Goal: Transaction & Acquisition: Purchase product/service

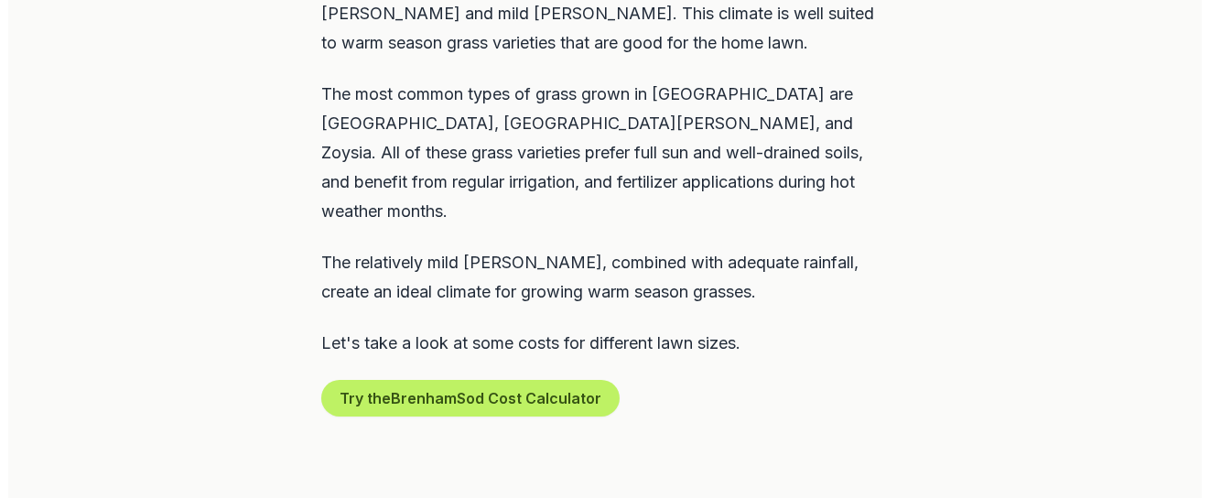
scroll to position [1144, 0]
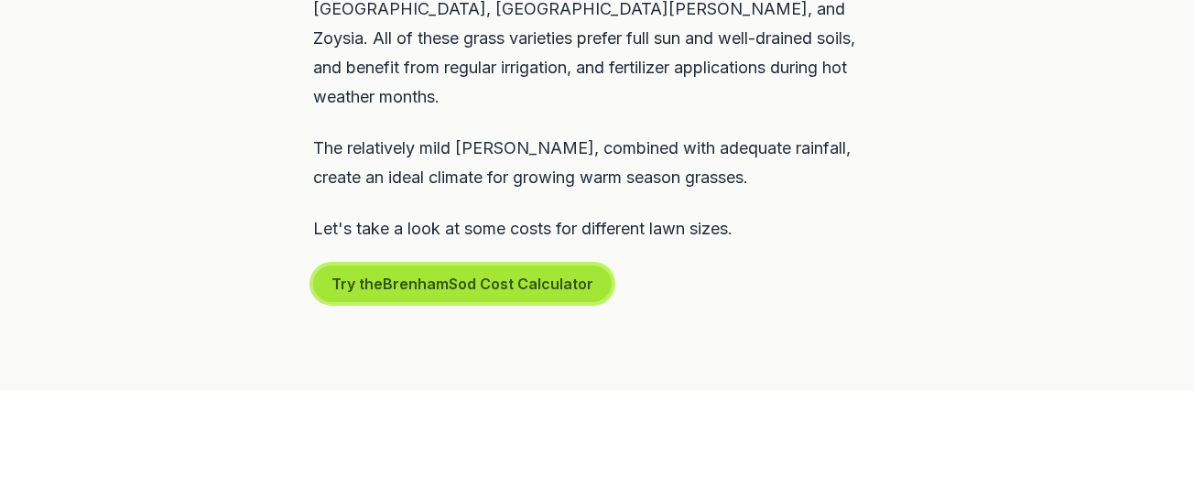
click at [476, 265] on button "Try the Brenham Sod Cost Calculator" at bounding box center [462, 283] width 298 height 37
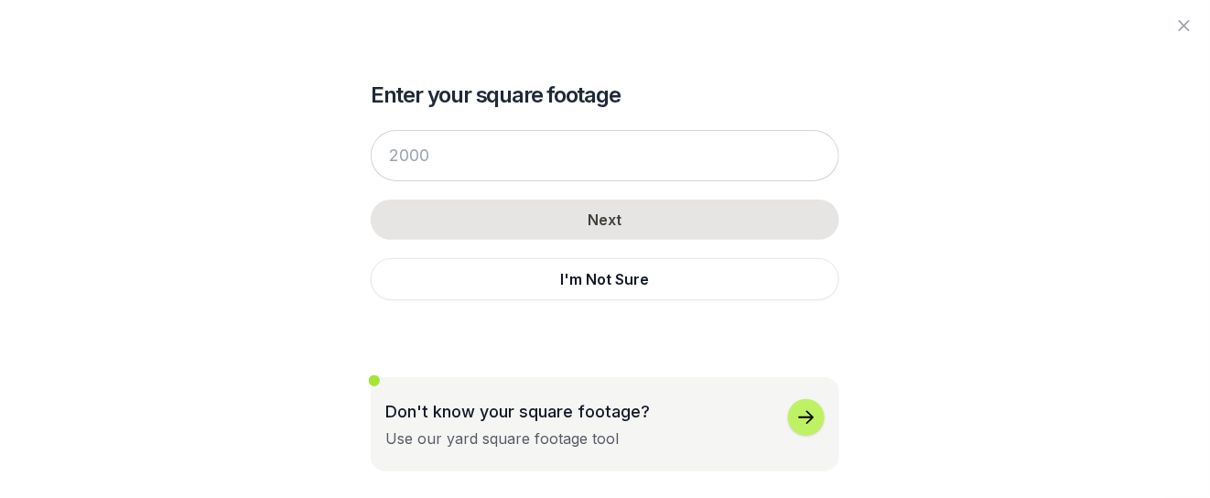
click at [807, 417] on icon "button" at bounding box center [807, 417] width 16 height 13
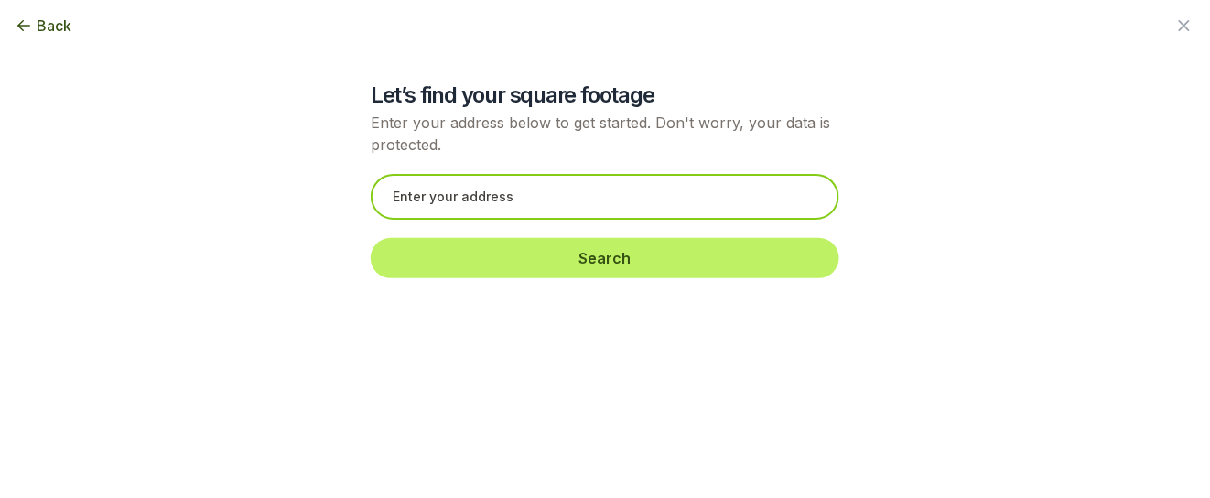
click at [503, 197] on input "text" at bounding box center [605, 197] width 469 height 46
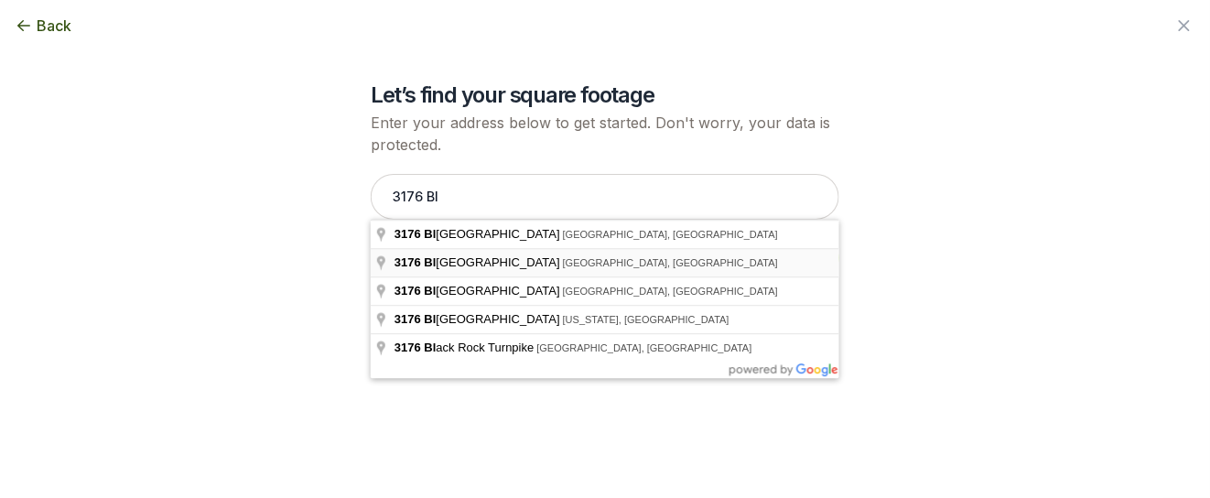
type input "[STREET_ADDRESS]"
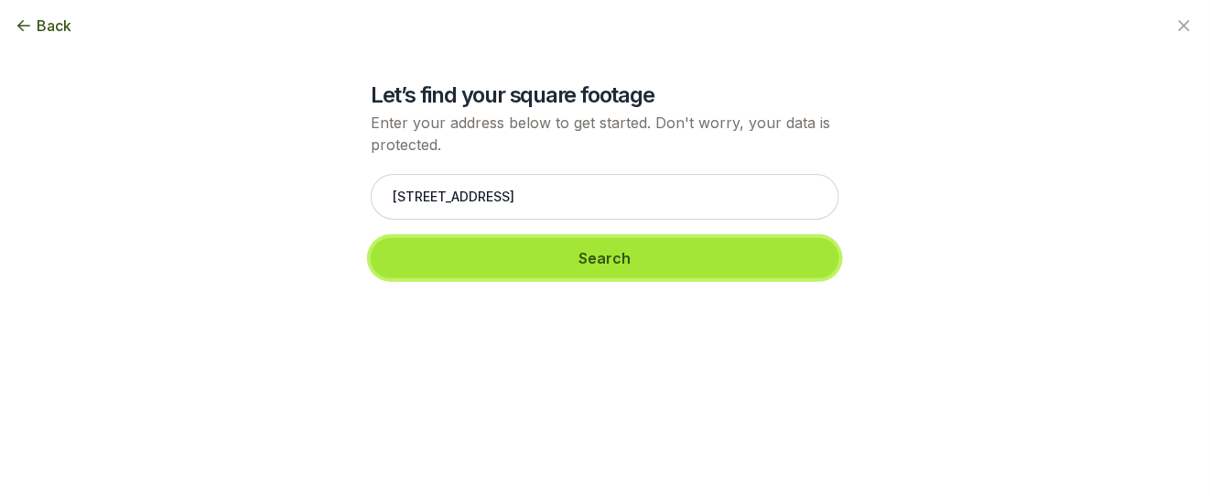
click at [501, 251] on button "Search" at bounding box center [605, 258] width 469 height 40
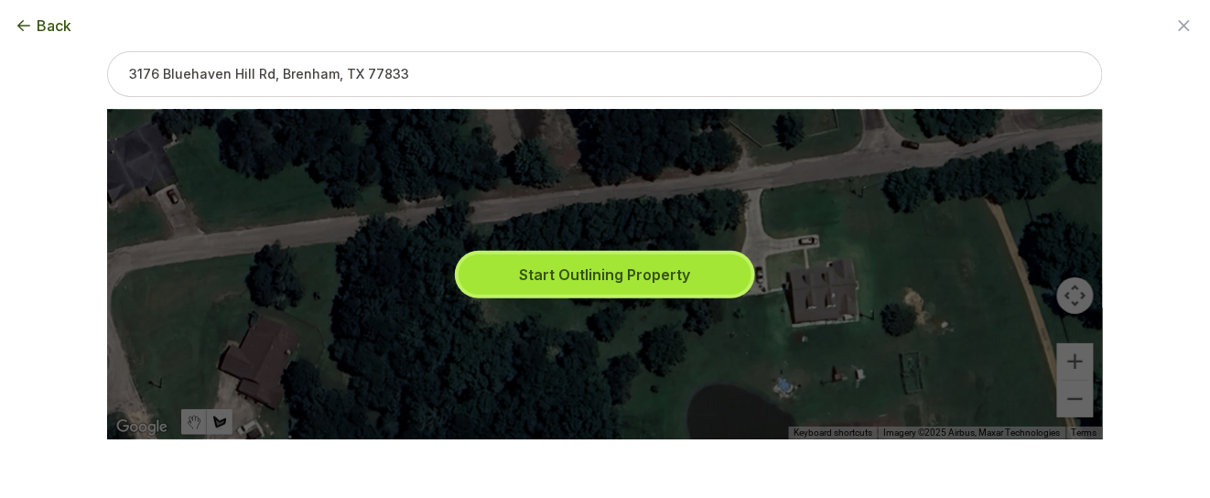
click at [578, 273] on button "Start Outlining Property" at bounding box center [605, 274] width 293 height 40
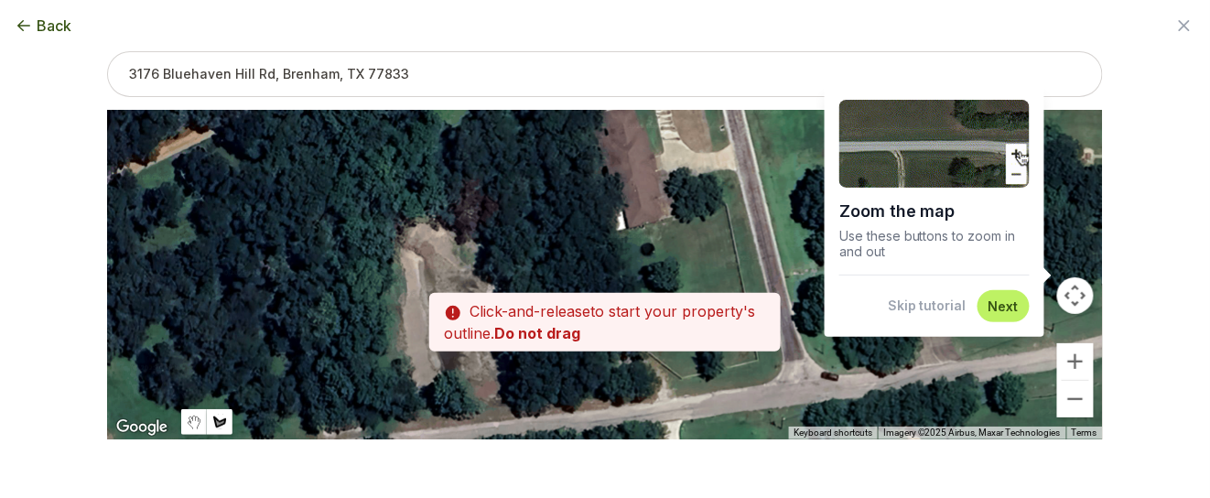
drag, startPoint x: 572, startPoint y: 280, endPoint x: 497, endPoint y: 502, distance: 233.9
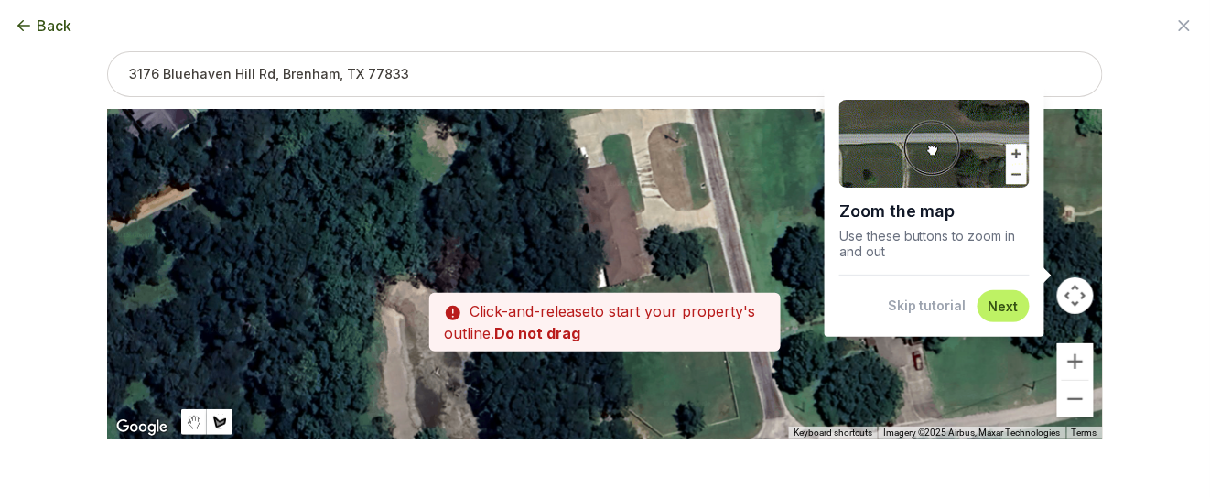
drag, startPoint x: 503, startPoint y: 367, endPoint x: 462, endPoint y: 500, distance: 139.0
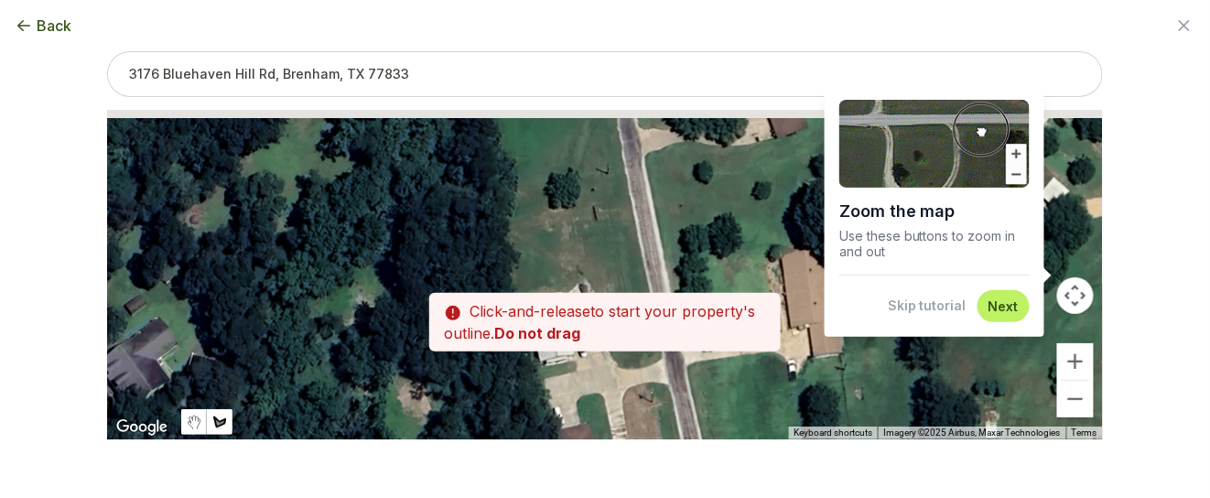
drag, startPoint x: 546, startPoint y: 359, endPoint x: 544, endPoint y: 536, distance: 176.7
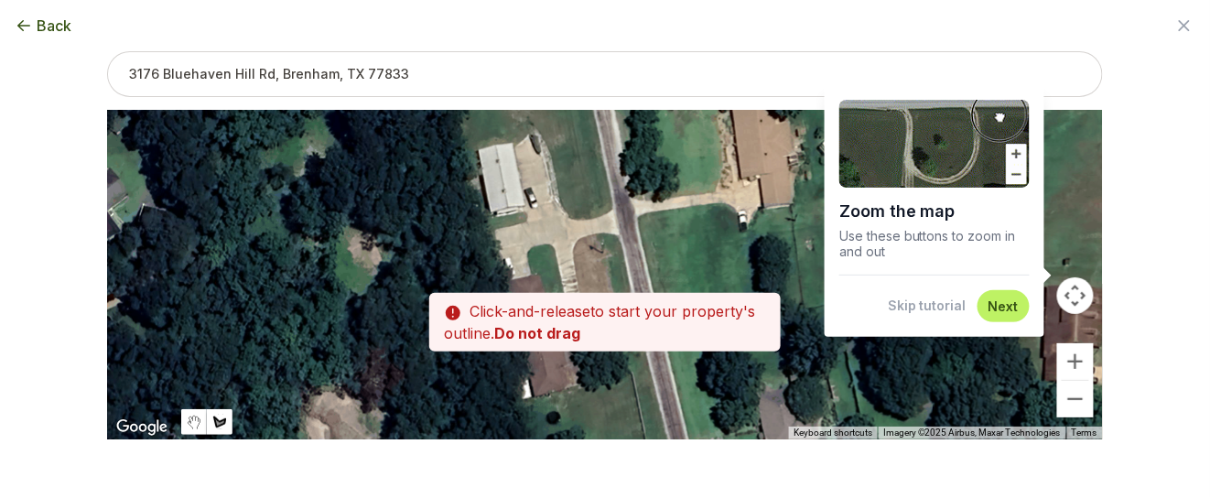
drag, startPoint x: 542, startPoint y: 418, endPoint x: 456, endPoint y: 175, distance: 258.3
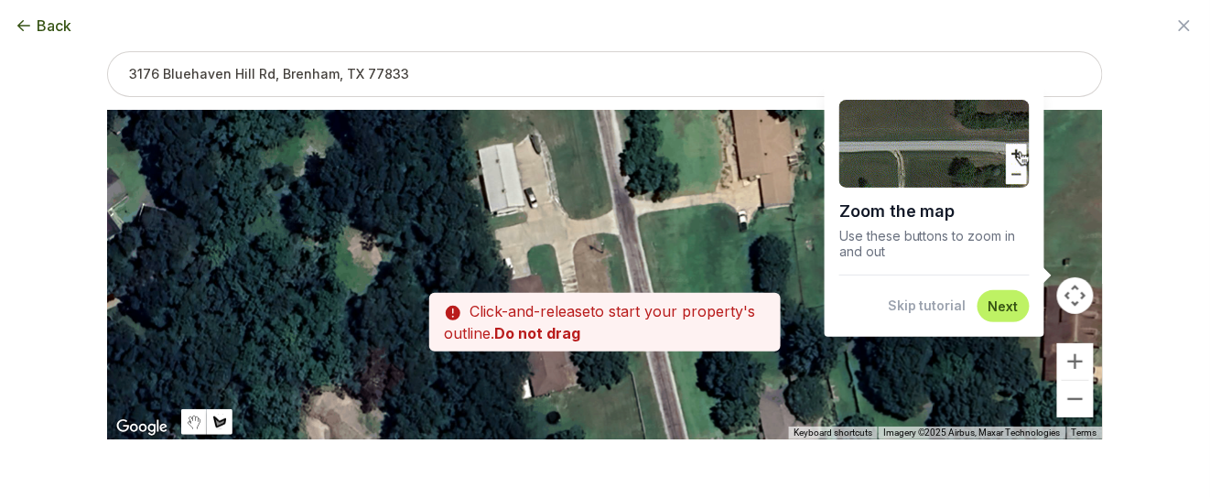
click at [461, 188] on div at bounding box center [605, 275] width 996 height 330
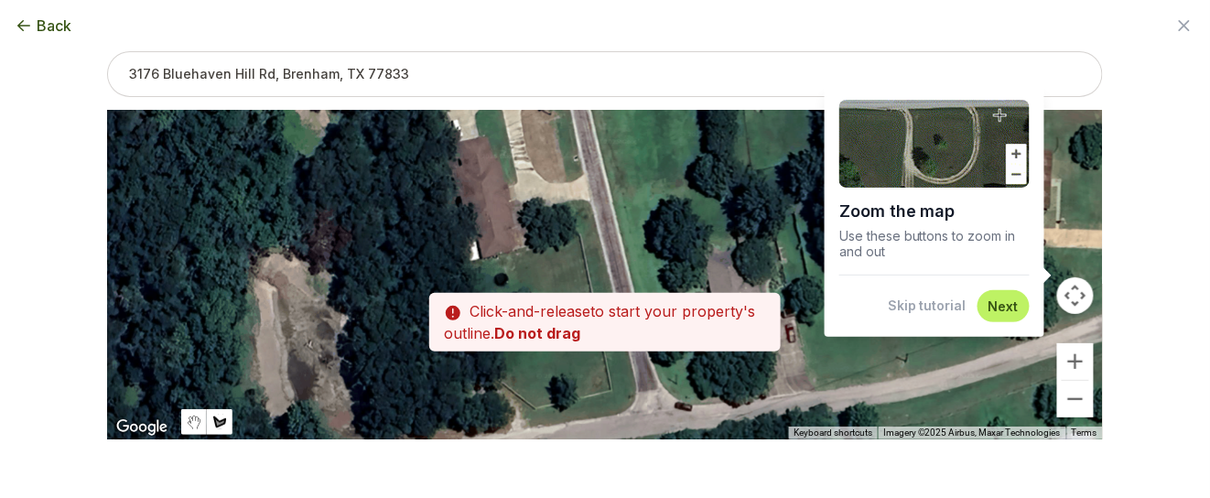
drag, startPoint x: 506, startPoint y: 264, endPoint x: 462, endPoint y: 136, distance: 134.6
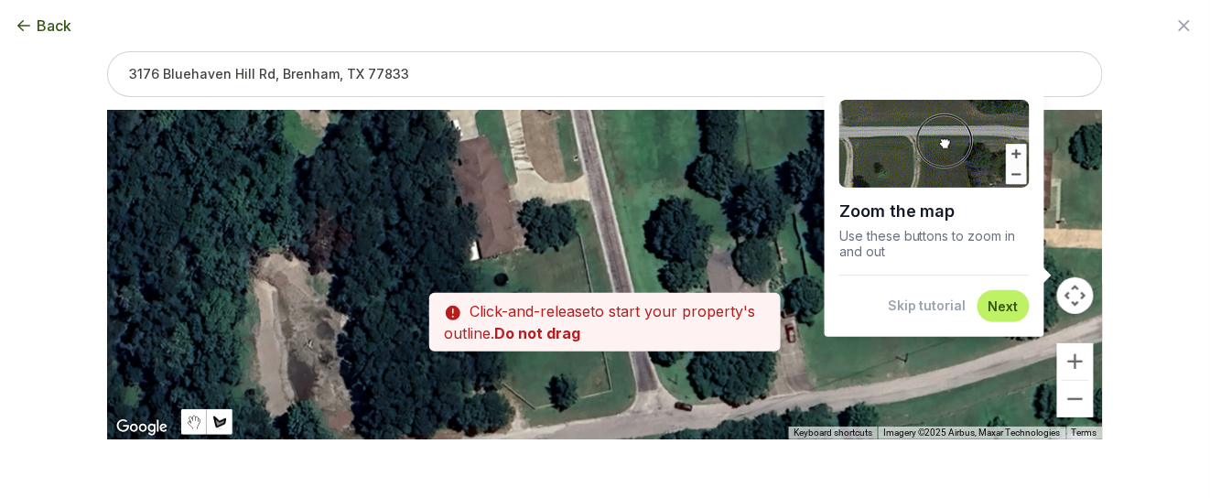
click at [464, 142] on div at bounding box center [605, 275] width 996 height 330
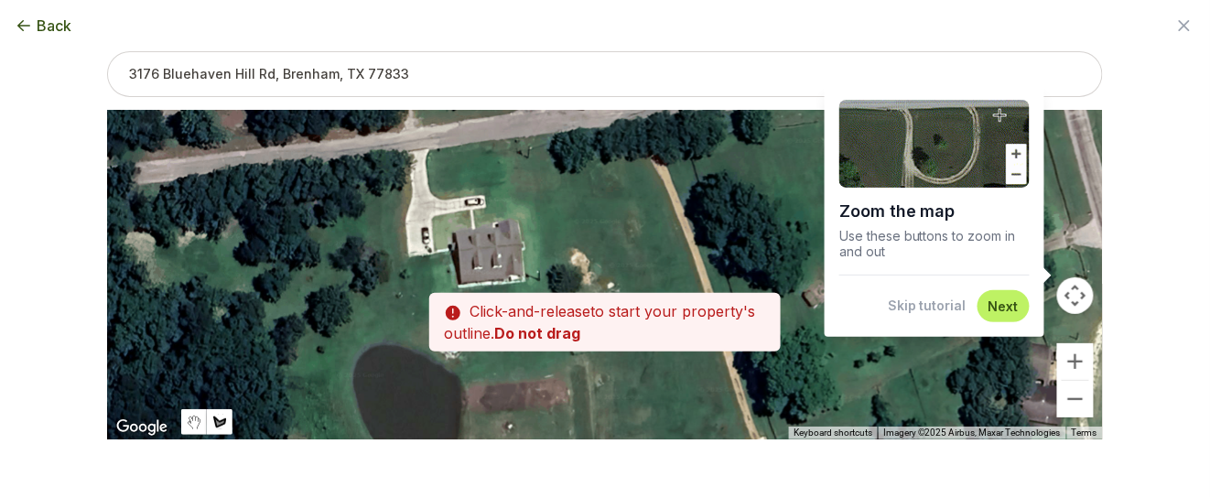
drag, startPoint x: 576, startPoint y: 408, endPoint x: 487, endPoint y: 176, distance: 248.9
click at [488, 178] on div at bounding box center [605, 275] width 996 height 330
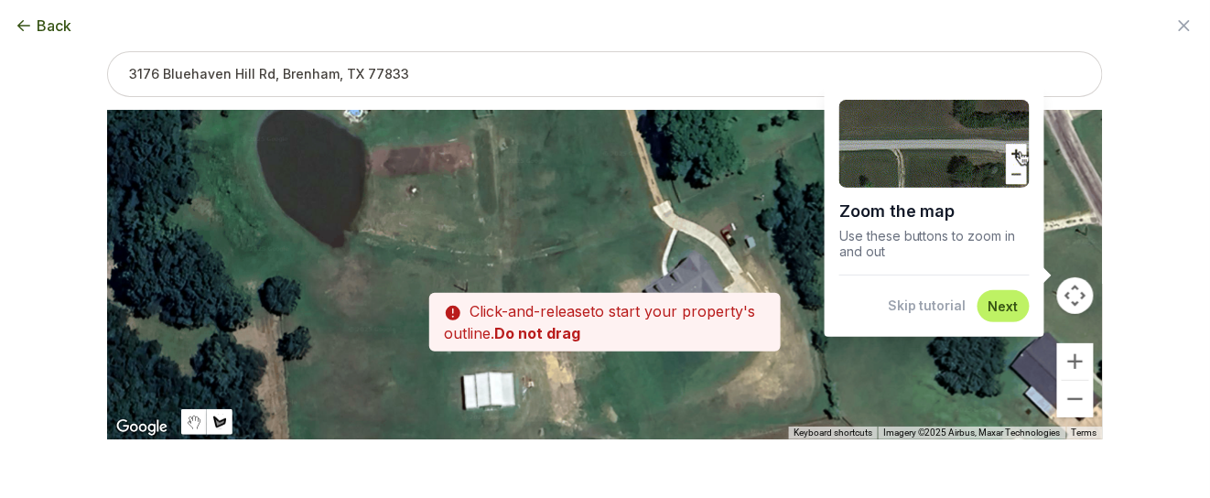
drag, startPoint x: 497, startPoint y: 258, endPoint x: 473, endPoint y: 97, distance: 162.9
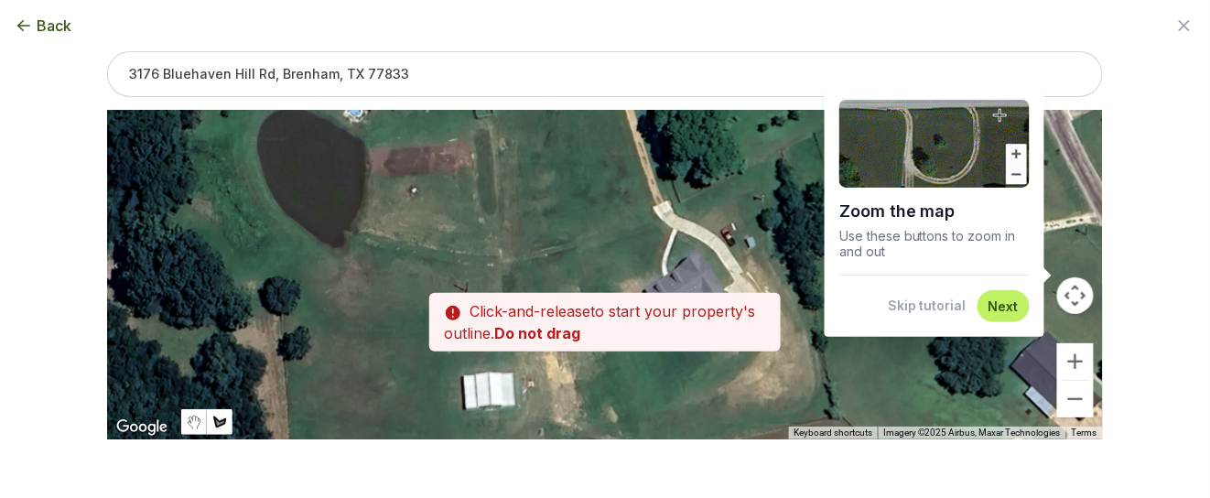
click at [473, 119] on div at bounding box center [605, 275] width 996 height 330
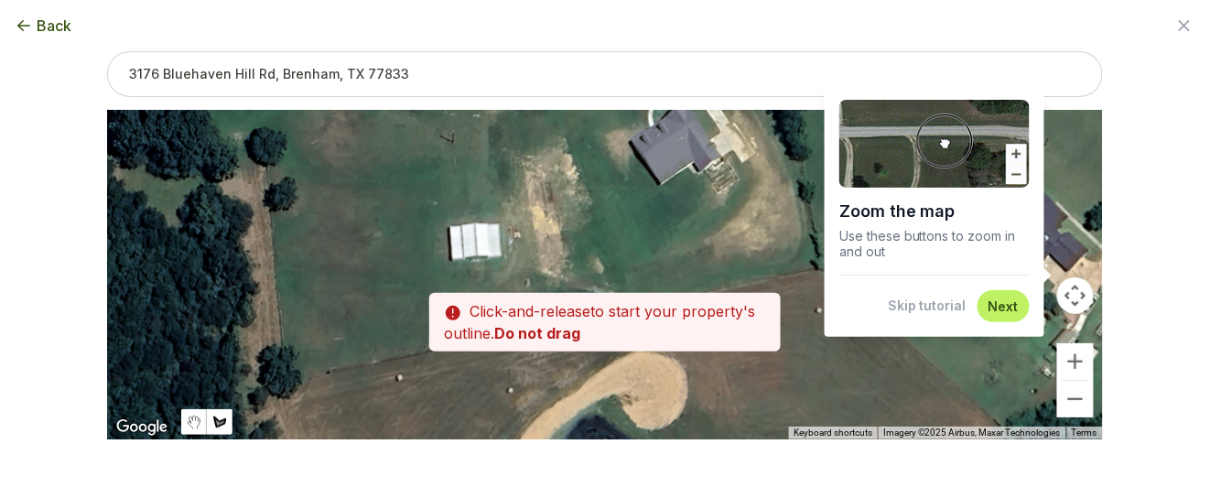
click at [438, 92] on div "Zoom the map Use these buttons to zoom in and out Skip tutorial Next To navigat…" at bounding box center [605, 216] width 996 height 330
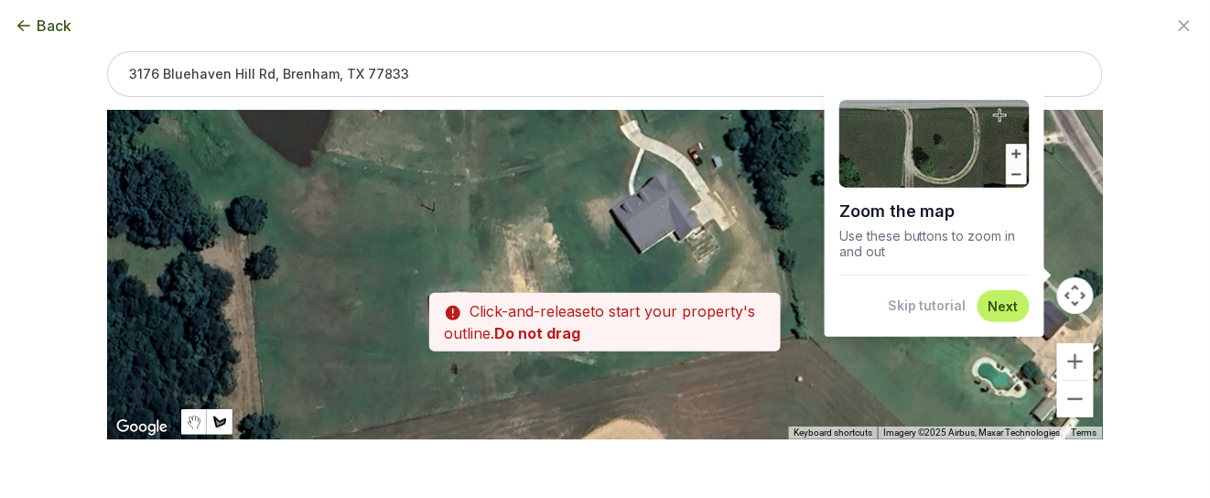
drag, startPoint x: 418, startPoint y: 295, endPoint x: 205, endPoint y: 316, distance: 214.3
click at [217, 314] on div at bounding box center [605, 275] width 996 height 330
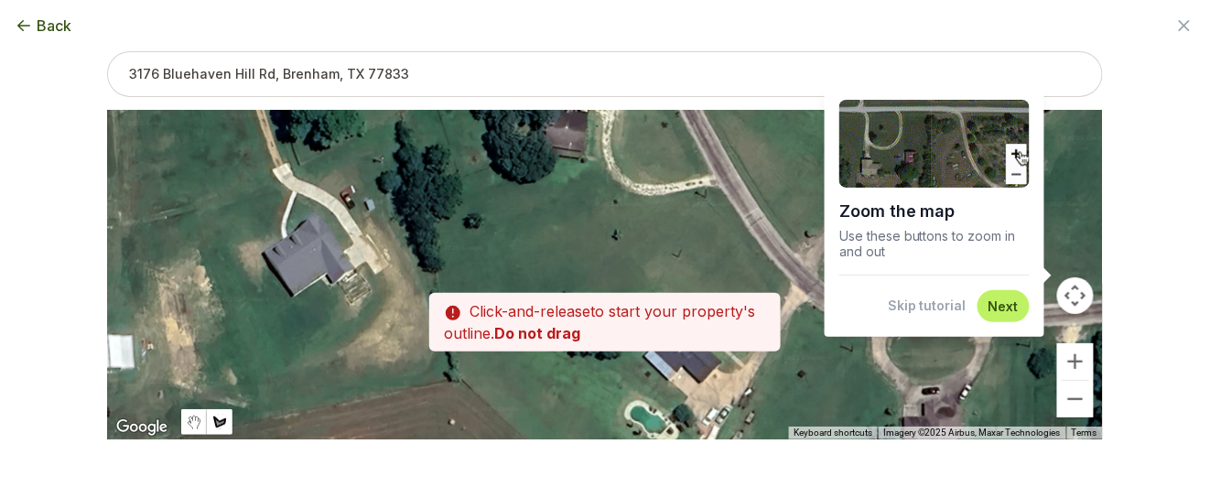
drag, startPoint x: 508, startPoint y: 247, endPoint x: 334, endPoint y: 281, distance: 177.2
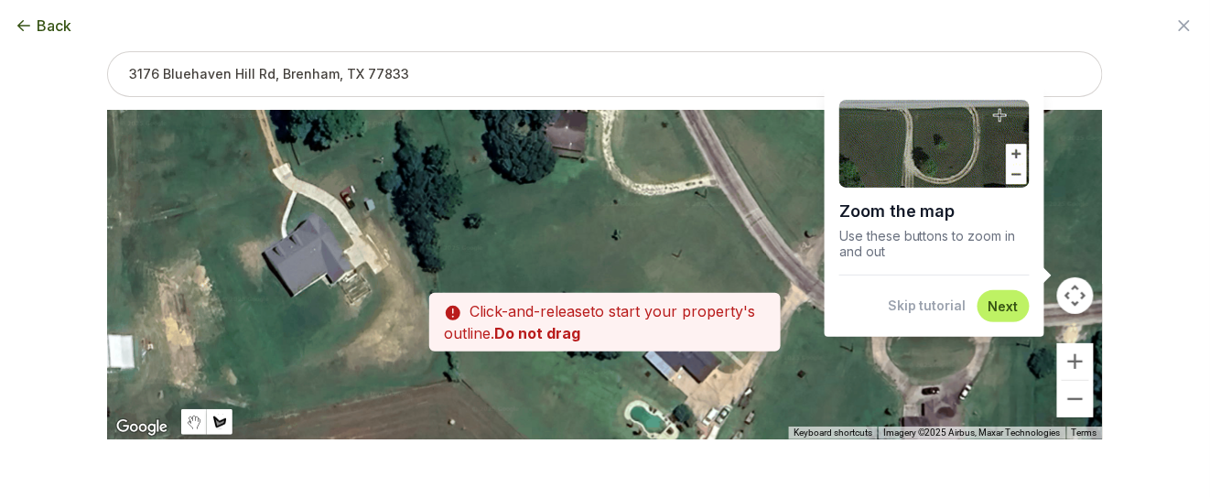
click at [339, 280] on div at bounding box center [605, 275] width 996 height 330
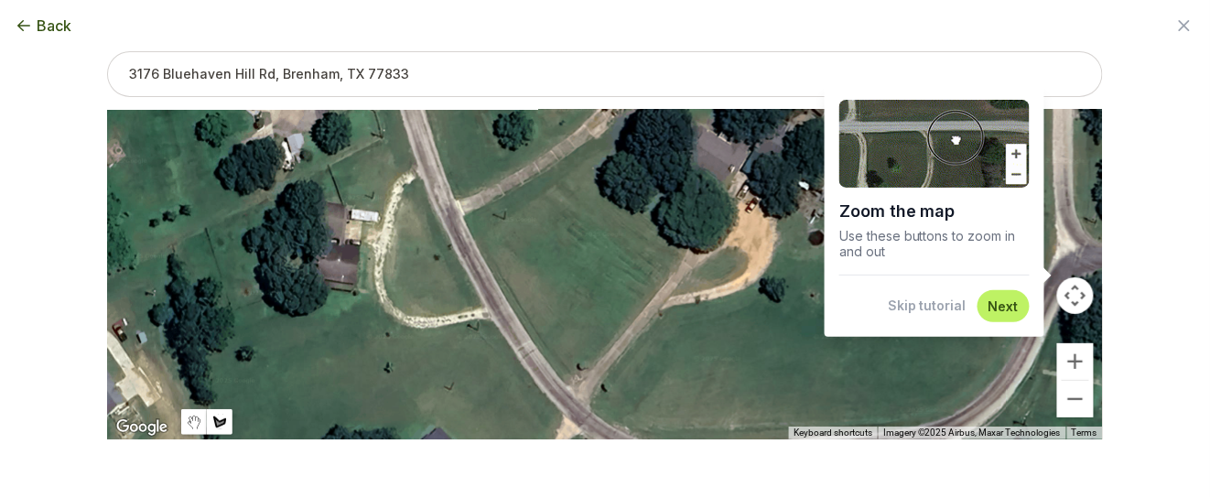
drag, startPoint x: 466, startPoint y: 374, endPoint x: 493, endPoint y: 459, distance: 88.6
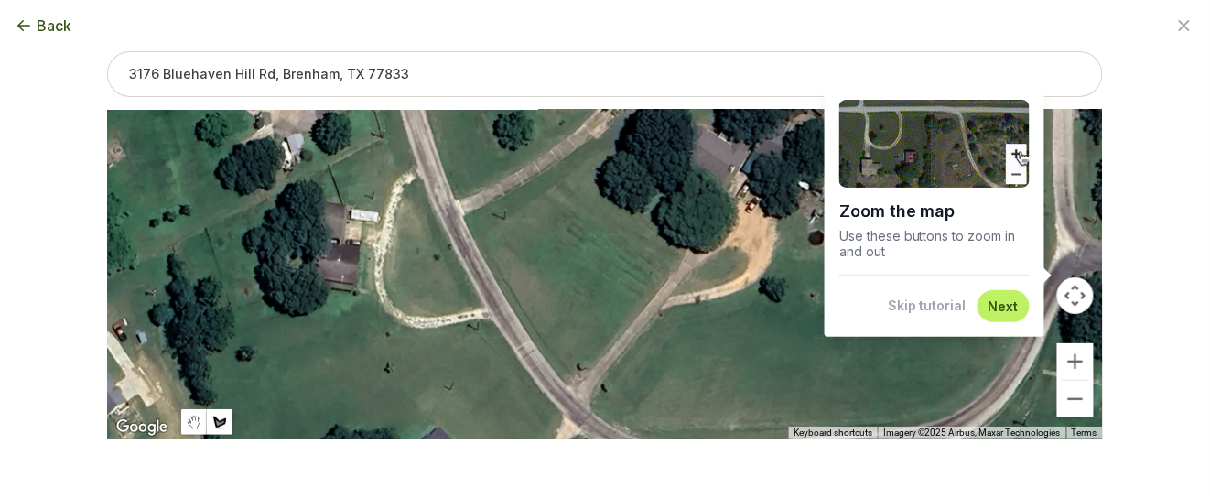
click at [483, 438] on div at bounding box center [605, 275] width 996 height 330
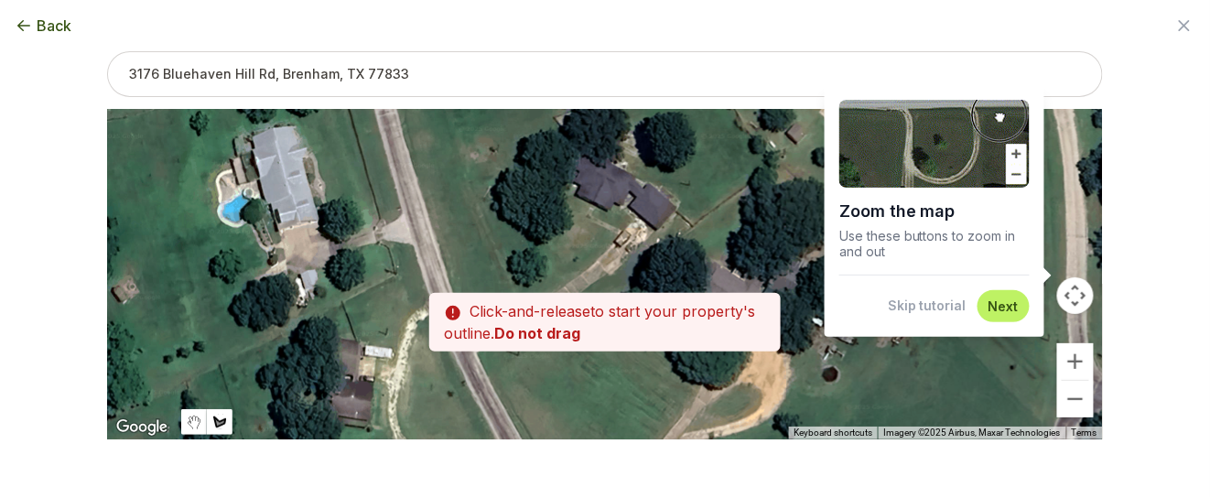
drag, startPoint x: 633, startPoint y: 282, endPoint x: 601, endPoint y: 417, distance: 138.5
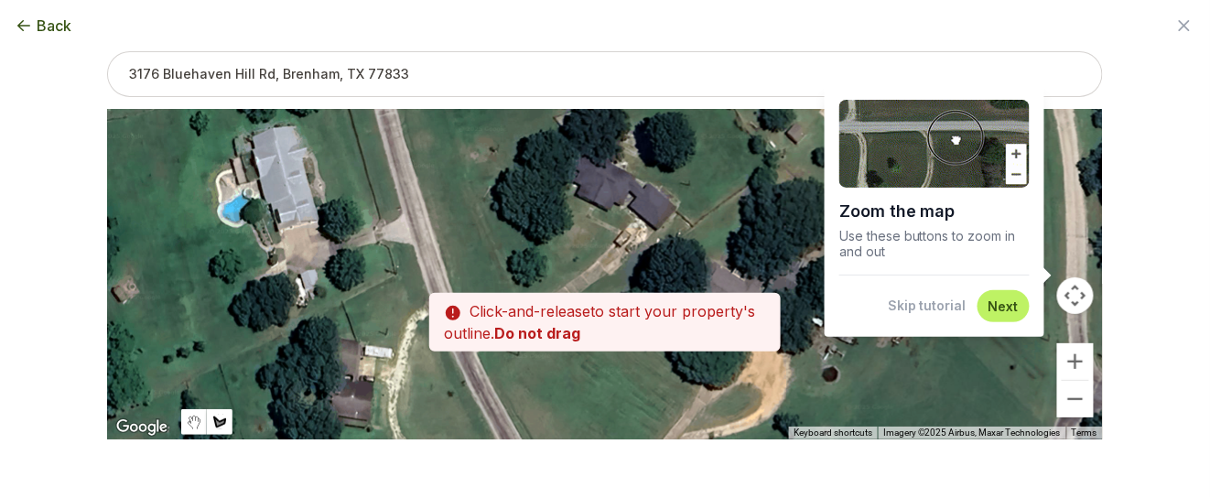
click at [602, 388] on div at bounding box center [605, 275] width 996 height 330
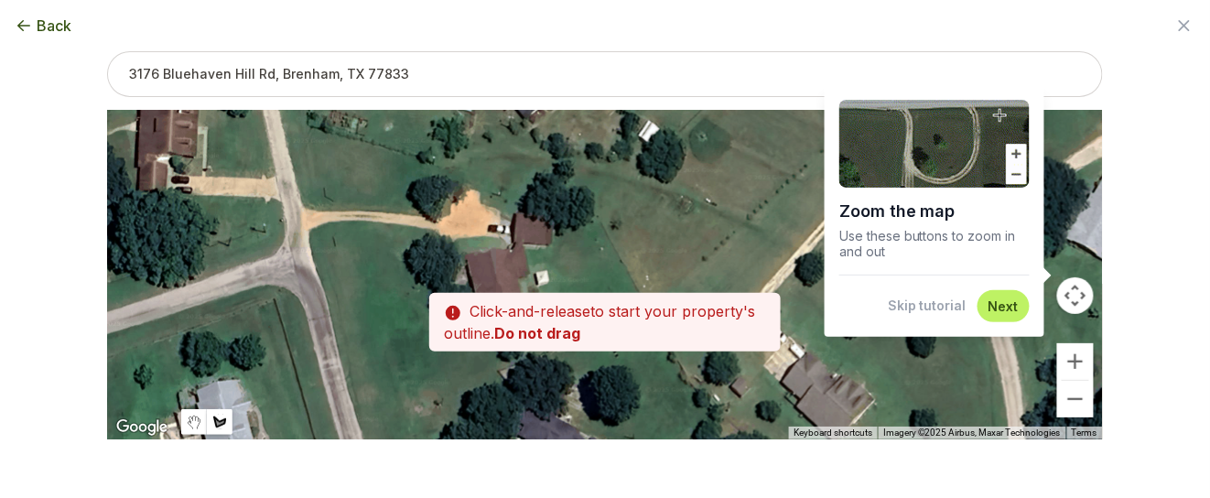
drag, startPoint x: 642, startPoint y: 246, endPoint x: 616, endPoint y: 425, distance: 180.3
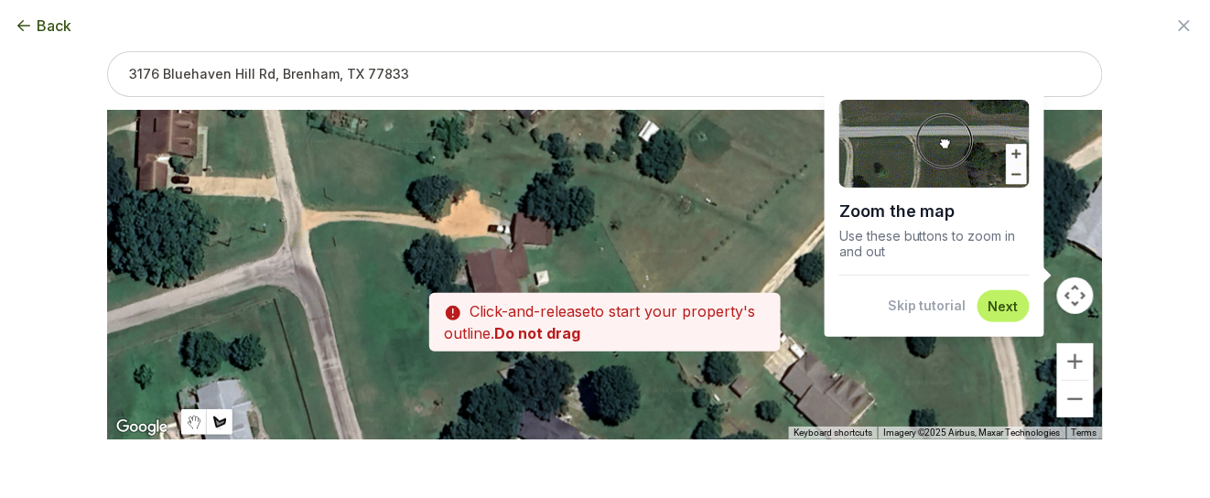
click at [616, 417] on div at bounding box center [605, 275] width 996 height 330
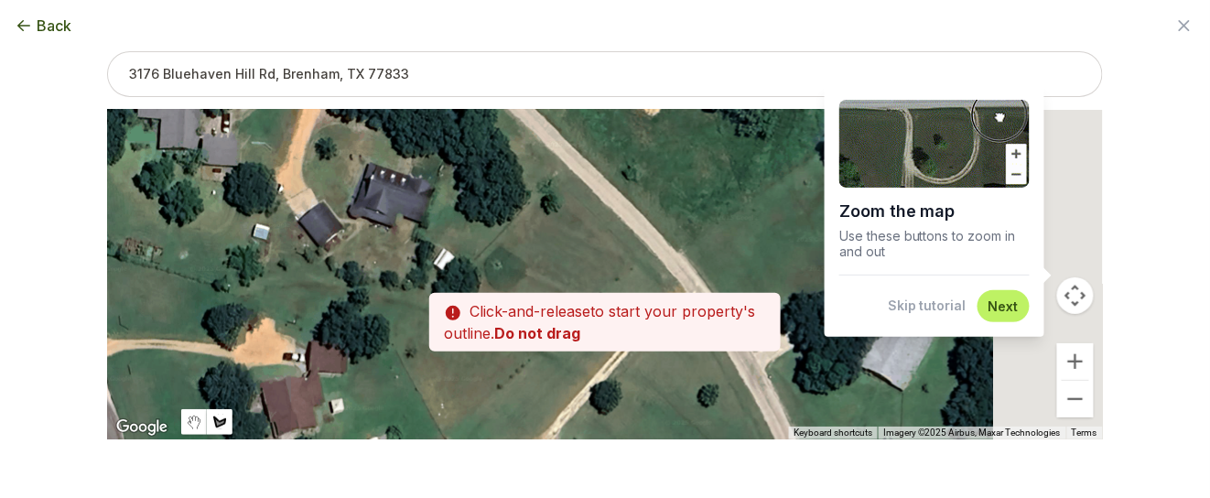
drag, startPoint x: 682, startPoint y: 330, endPoint x: 424, endPoint y: 331, distance: 258.2
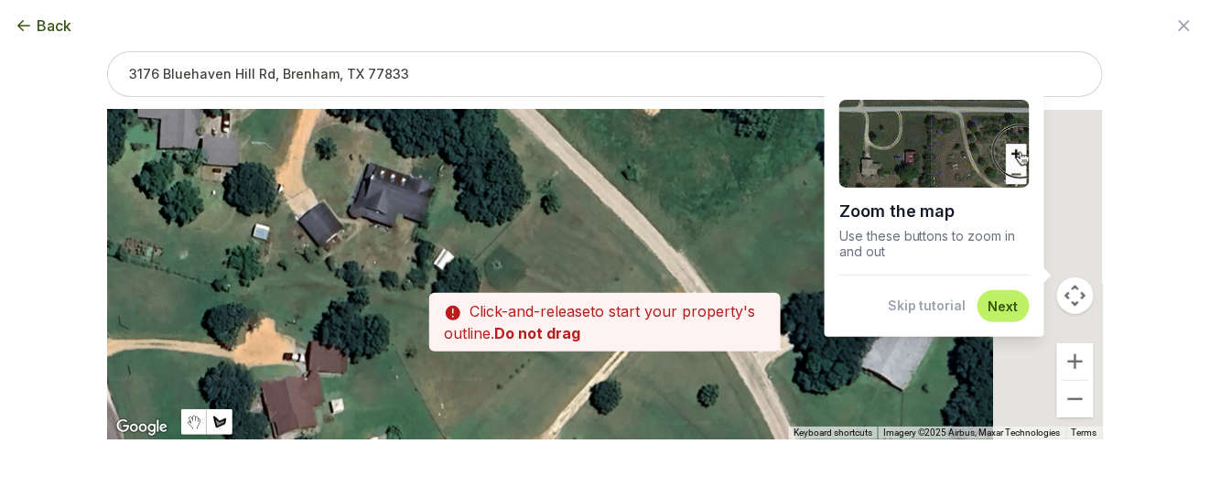
click at [426, 332] on div "Zoom the map Use these buttons to zoom in and out Skip tutorial Next To navigat…" at bounding box center [605, 216] width 996 height 330
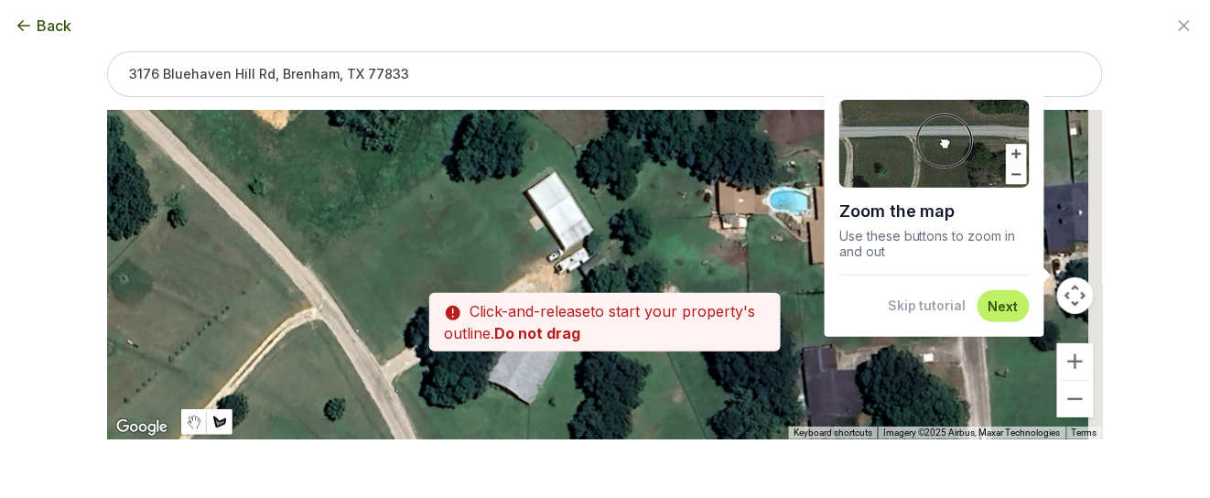
drag, startPoint x: 632, startPoint y: 273, endPoint x: 438, endPoint y: 287, distance: 194.6
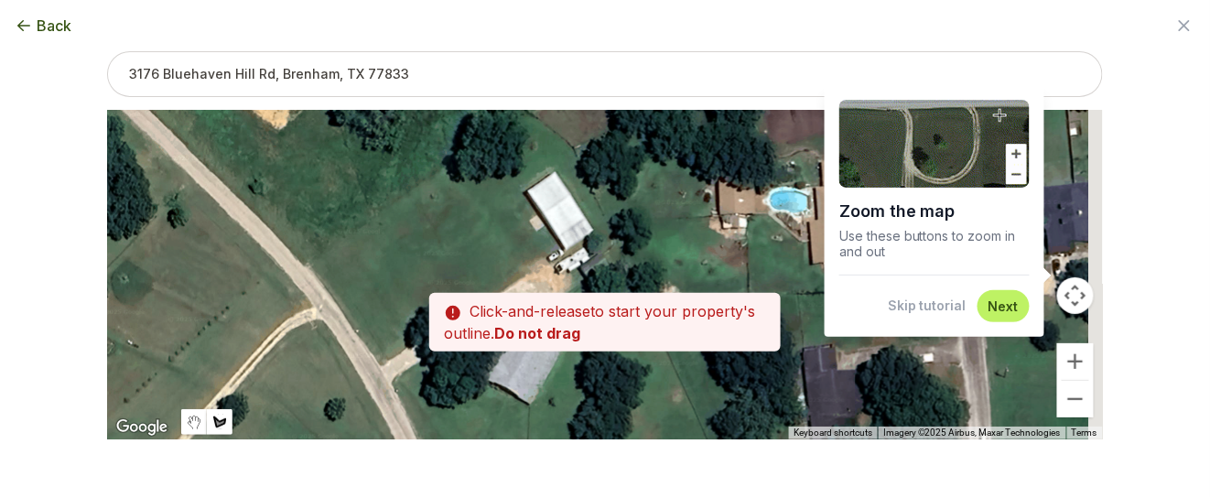
click at [450, 288] on div at bounding box center [605, 275] width 996 height 330
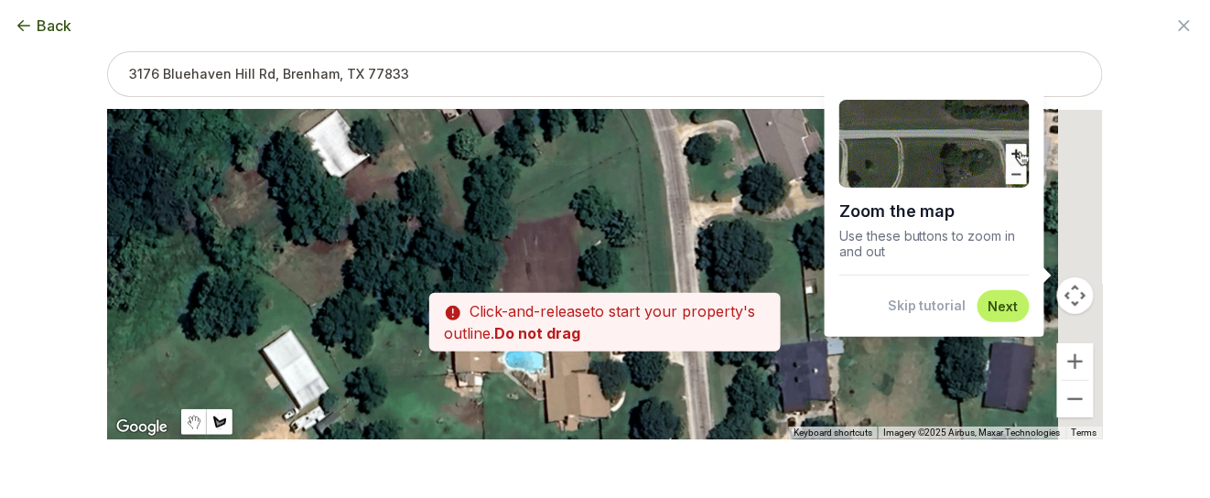
drag, startPoint x: 697, startPoint y: 297, endPoint x: 407, endPoint y: 492, distance: 348.9
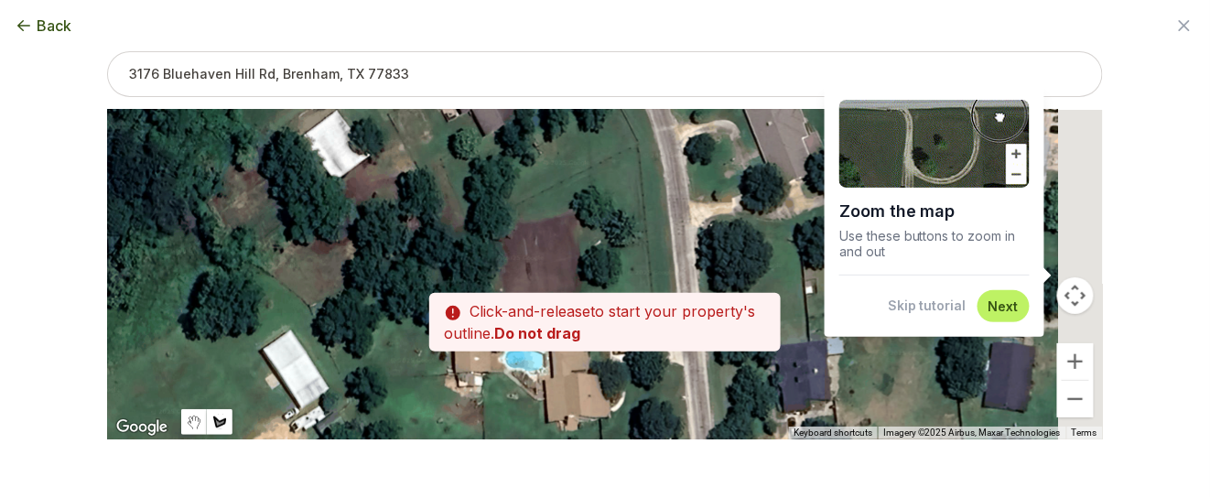
click at [408, 492] on div "Back Enter your square footage Next I'm Not Sure Don't know your square footage…" at bounding box center [605, 249] width 1055 height 498
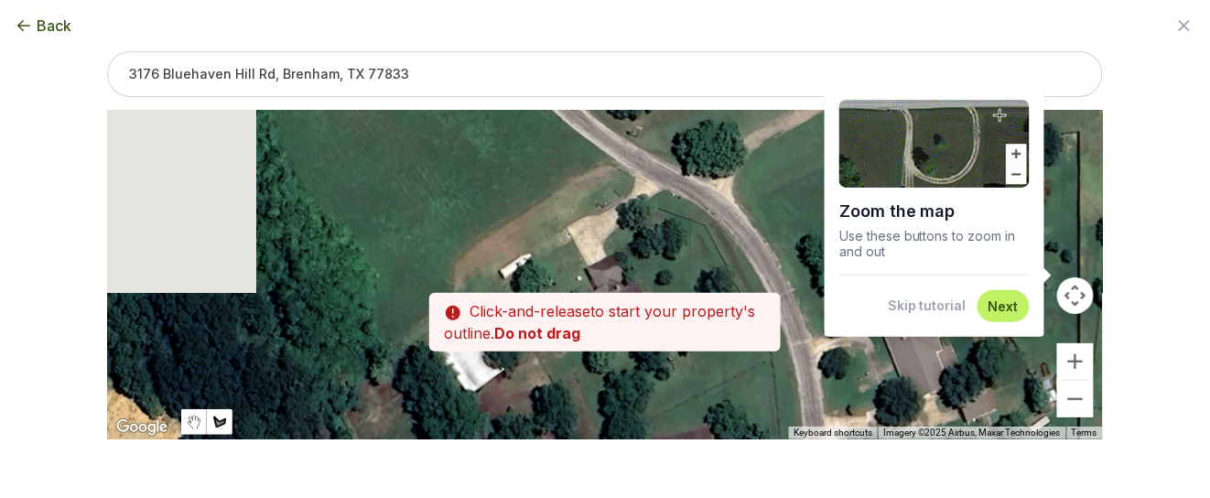
drag, startPoint x: 547, startPoint y: 299, endPoint x: 778, endPoint y: 442, distance: 272.1
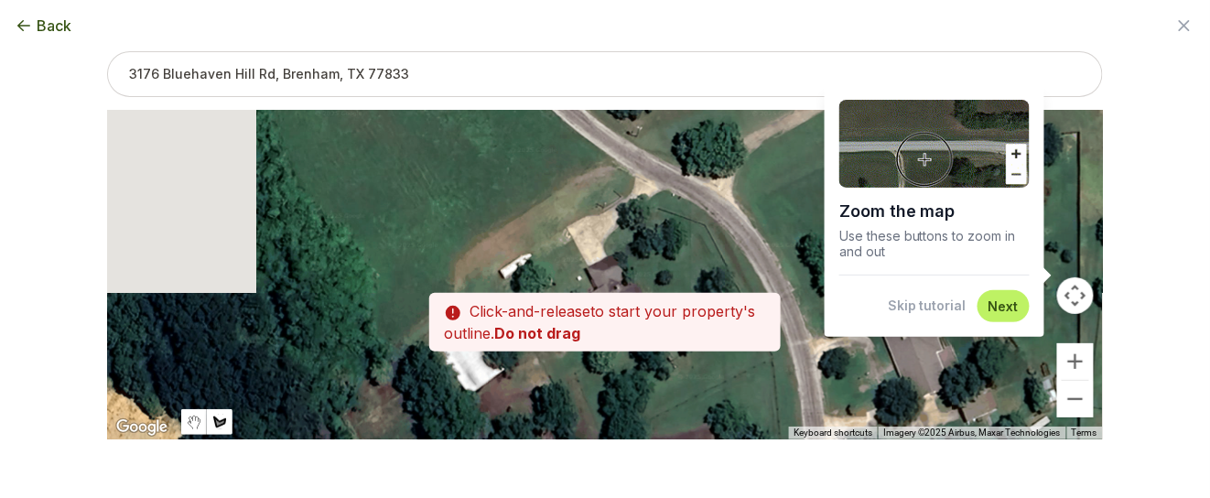
click at [757, 430] on div at bounding box center [605, 275] width 996 height 330
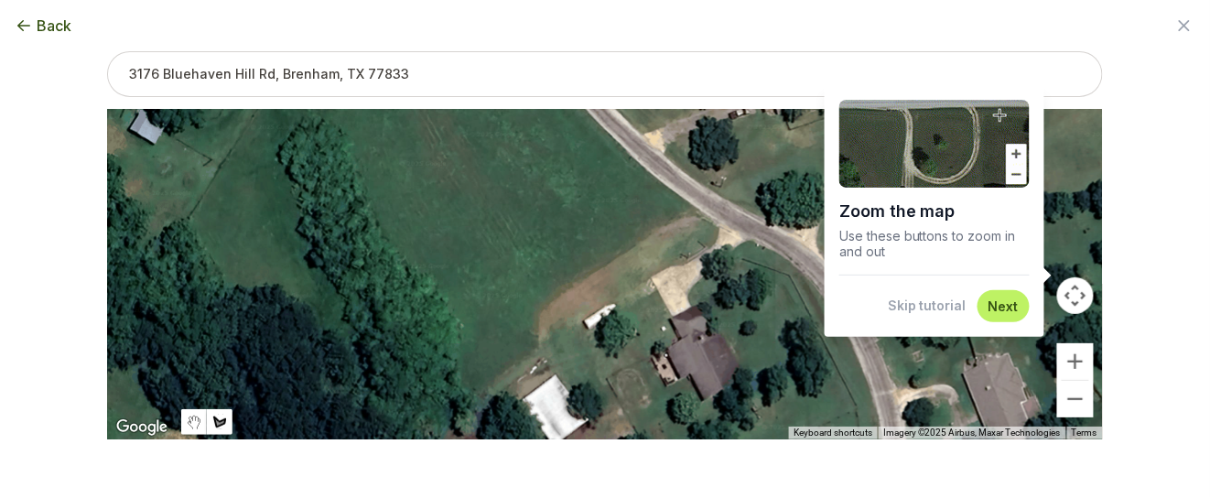
click at [918, 308] on button "Skip tutorial" at bounding box center [927, 306] width 79 height 18
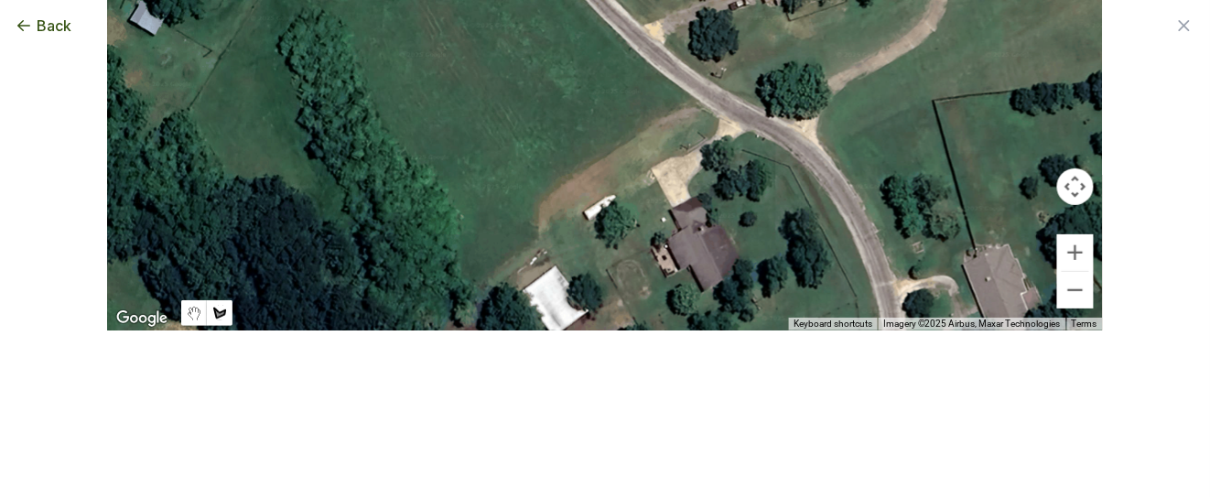
scroll to position [111, 0]
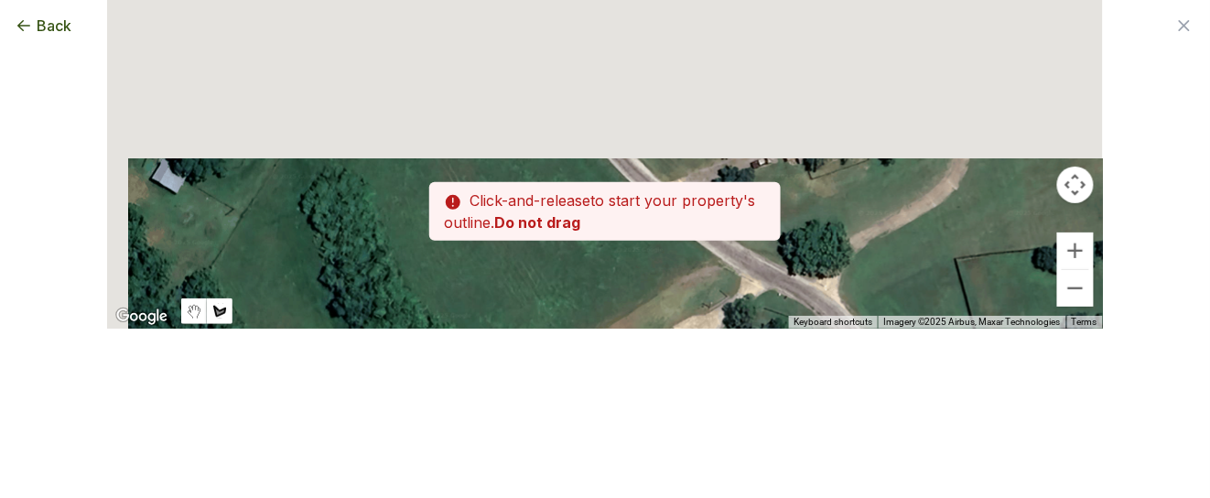
drag, startPoint x: 451, startPoint y: 222, endPoint x: 493, endPoint y: 442, distance: 224.6
click at [483, 426] on div "Back Enter your square footage Next I'm Not Sure Don't know your square footage…" at bounding box center [605, 249] width 1210 height 498
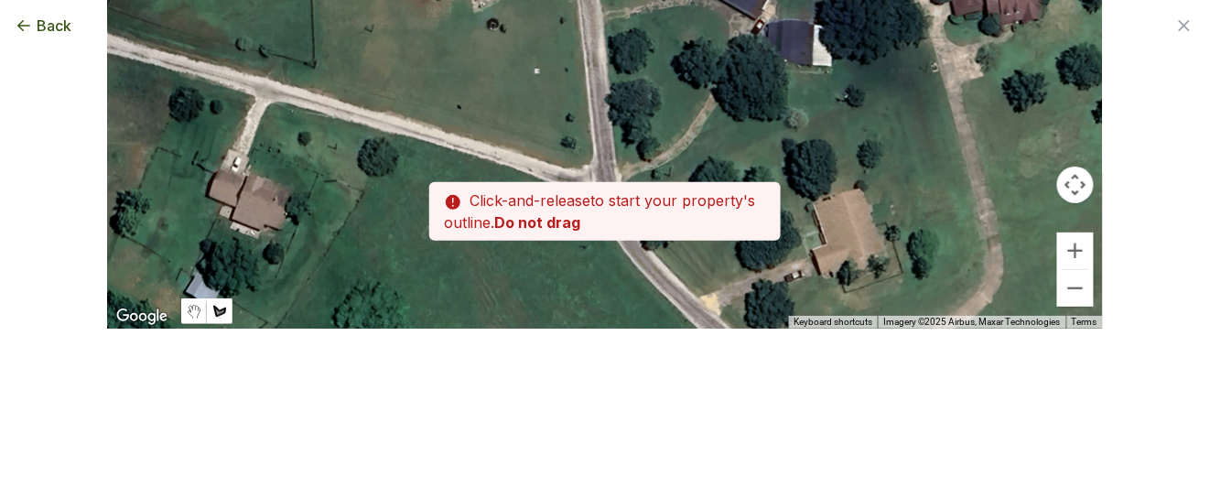
drag, startPoint x: 480, startPoint y: 244, endPoint x: 519, endPoint y: 328, distance: 93.0
click at [518, 326] on div at bounding box center [605, 164] width 996 height 330
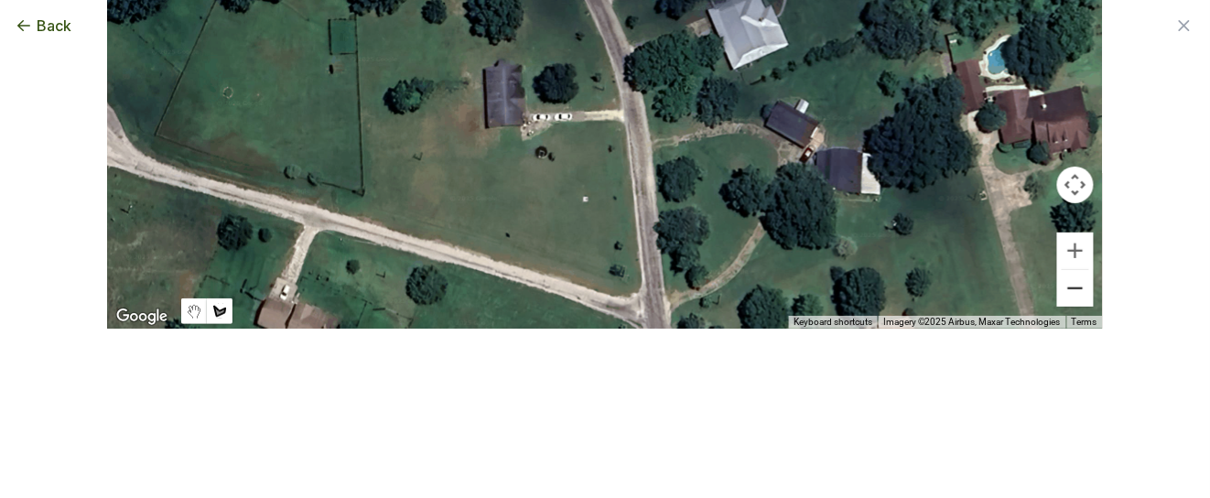
click at [1069, 287] on button "Zoom out" at bounding box center [1075, 288] width 37 height 37
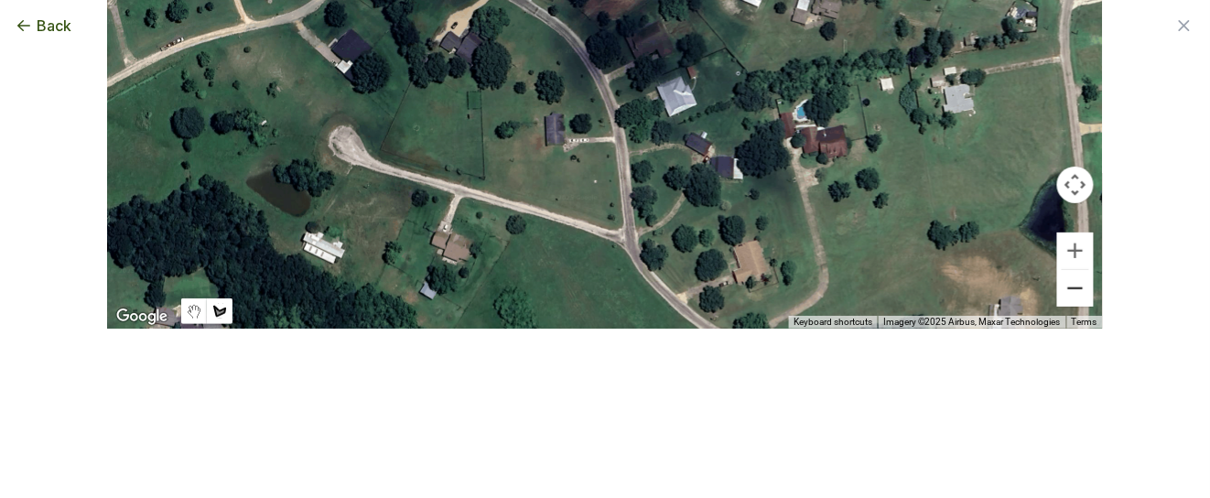
click at [1071, 287] on button "Zoom out" at bounding box center [1075, 288] width 37 height 37
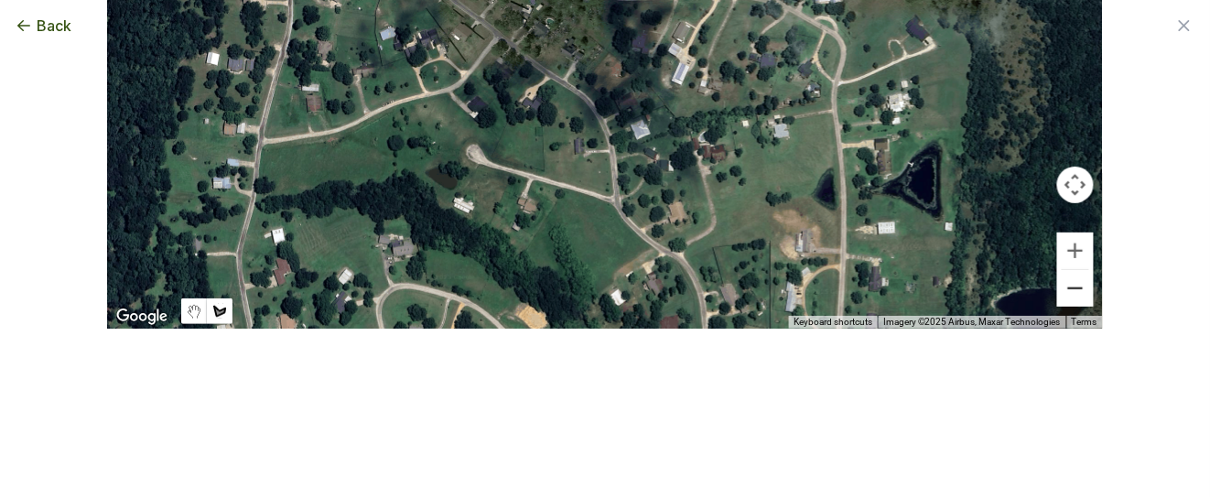
click at [1064, 292] on button "Zoom out" at bounding box center [1075, 288] width 37 height 37
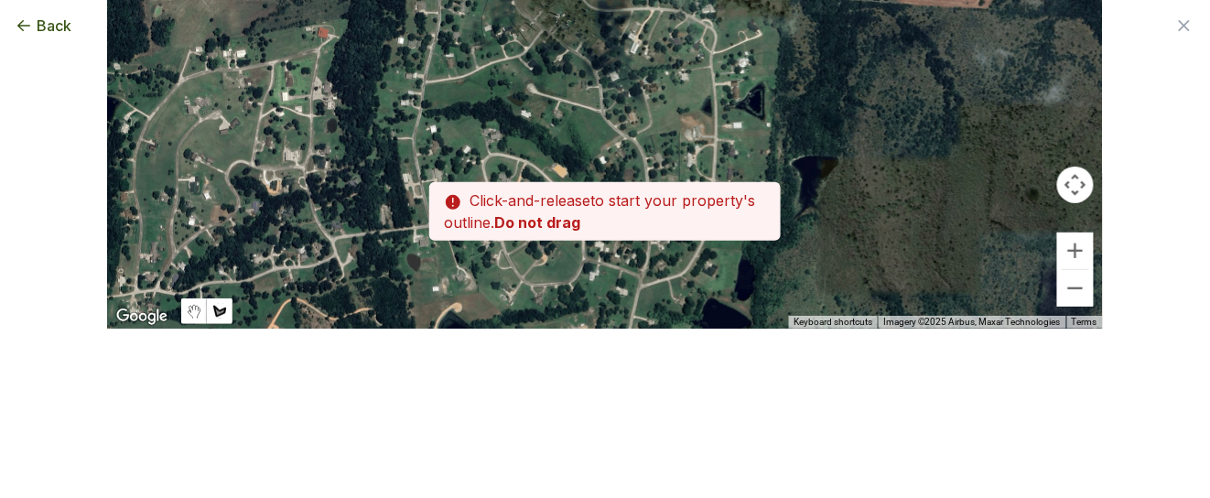
drag, startPoint x: 590, startPoint y: 267, endPoint x: 578, endPoint y: 175, distance: 93.3
click at [581, 188] on div "Zoom the map Use these buttons to zoom in and out Skip tutorial Next To navigat…" at bounding box center [605, 105] width 996 height 330
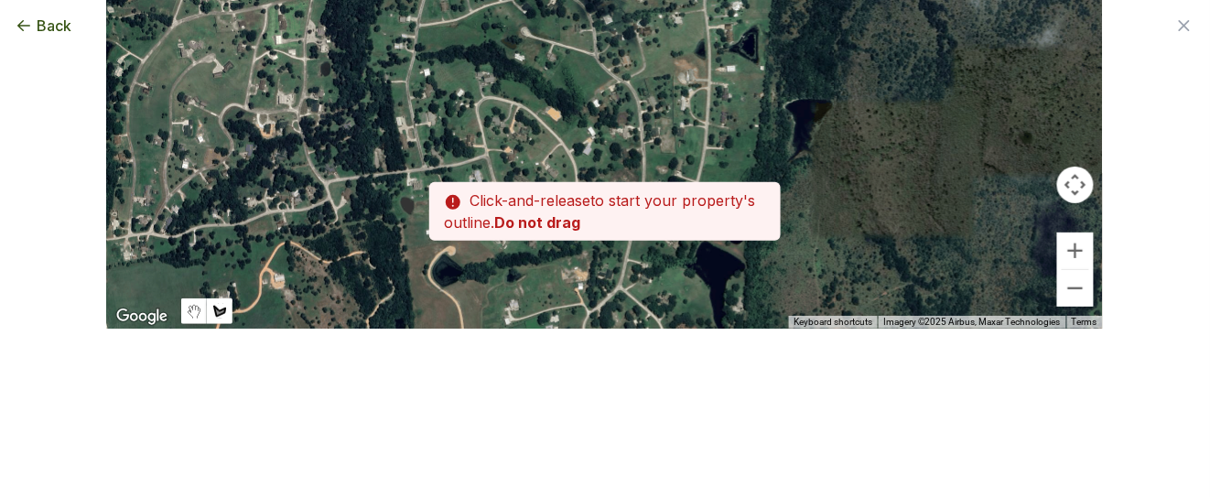
drag, startPoint x: 576, startPoint y: 282, endPoint x: 572, endPoint y: 114, distance: 168.5
click at [572, 152] on div at bounding box center [605, 164] width 996 height 330
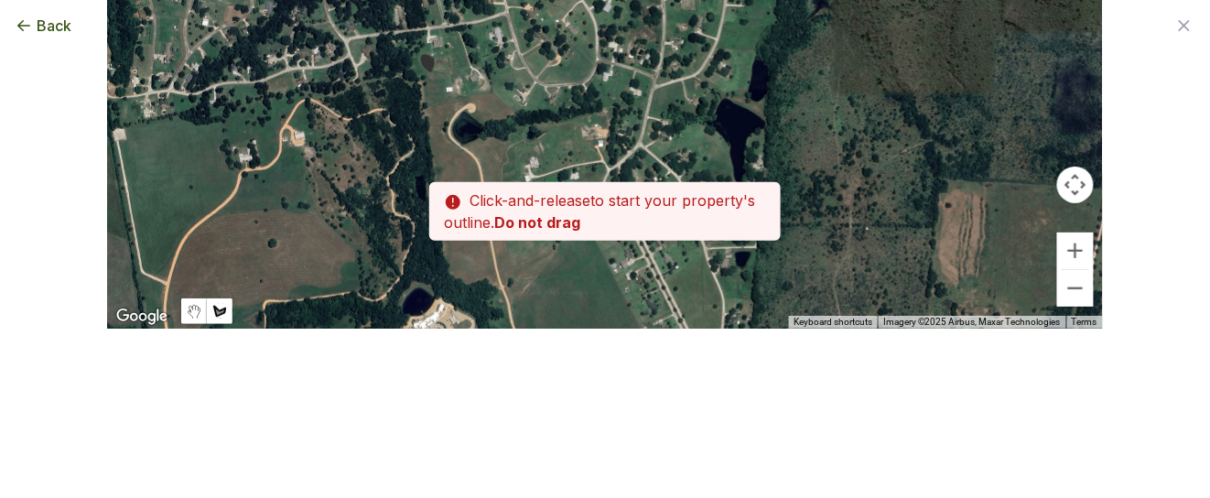
drag, startPoint x: 533, startPoint y: 185, endPoint x: 559, endPoint y: 274, distance: 92.7
click at [559, 273] on div at bounding box center [605, 164] width 996 height 330
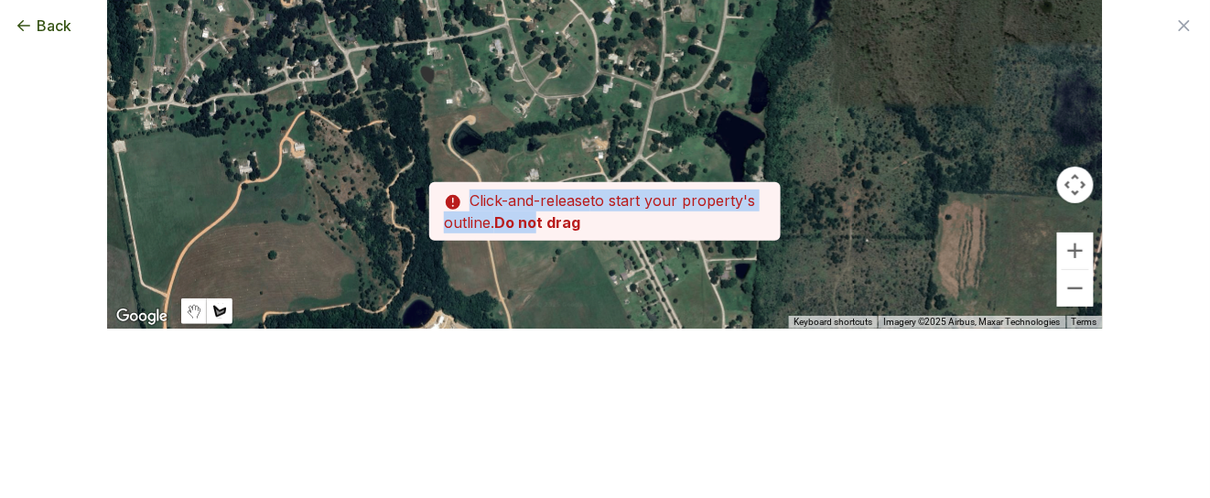
drag, startPoint x: 531, startPoint y: 217, endPoint x: 542, endPoint y: 293, distance: 76.8
click at [545, 270] on div "Zoom the map Use these buttons to zoom in and out Skip tutorial Next To navigat…" at bounding box center [605, 105] width 996 height 330
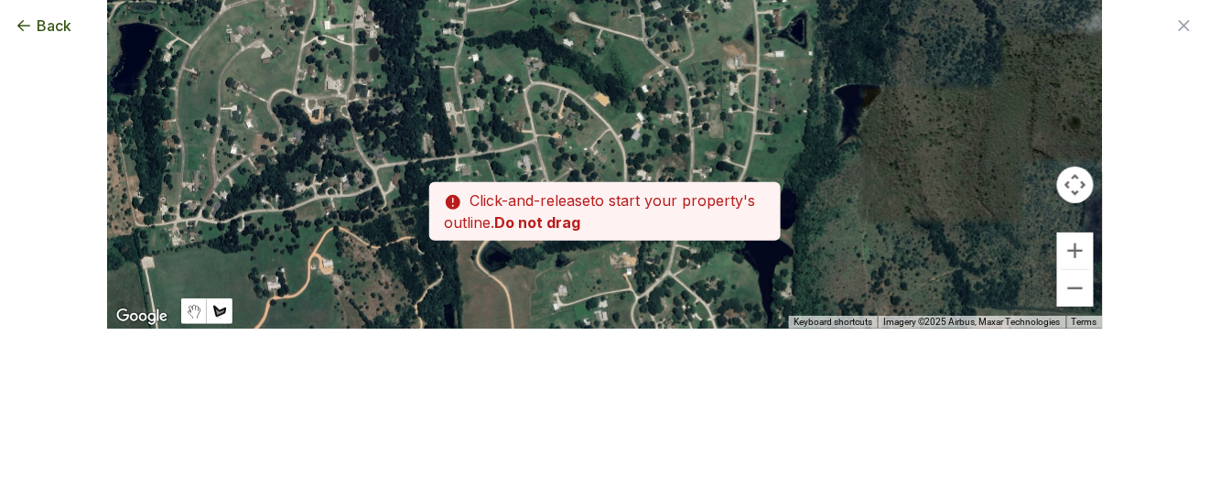
drag, startPoint x: 491, startPoint y: 180, endPoint x: 523, endPoint y: 313, distance: 136.6
click at [523, 313] on div at bounding box center [605, 164] width 996 height 330
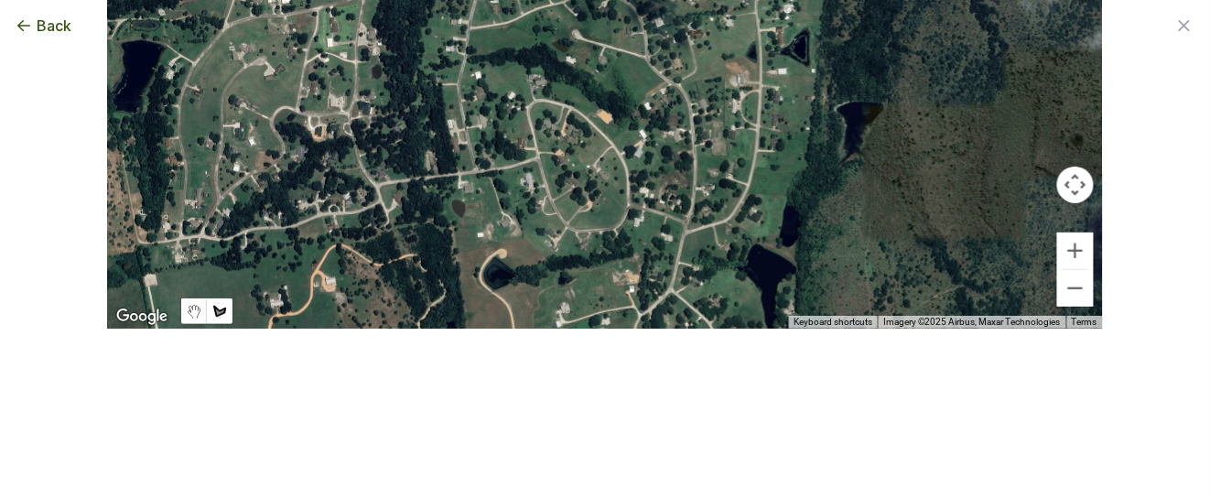
click at [330, 224] on div at bounding box center [605, 164] width 996 height 330
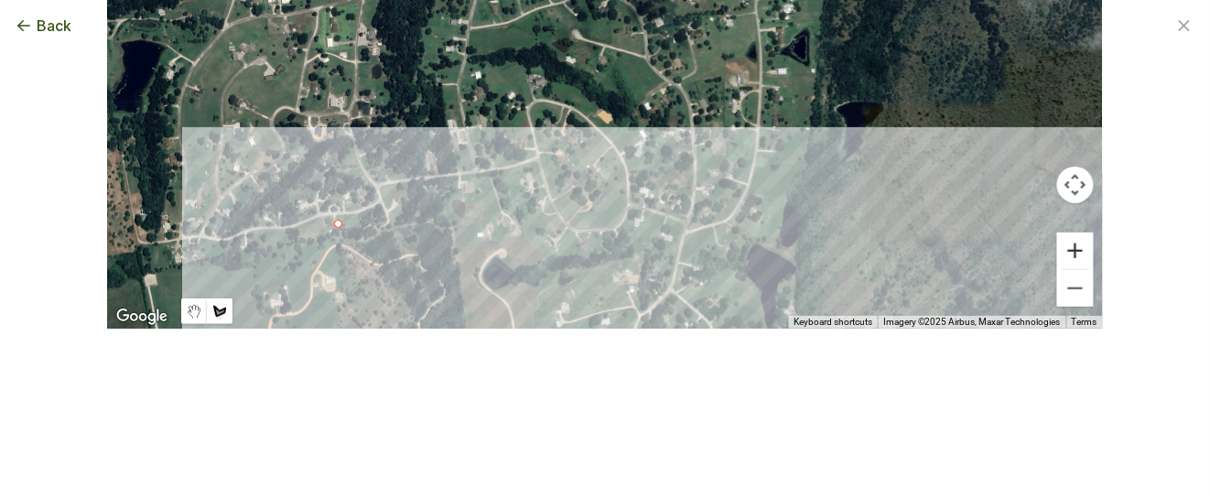
click at [1061, 248] on button "Zoom in" at bounding box center [1075, 251] width 37 height 37
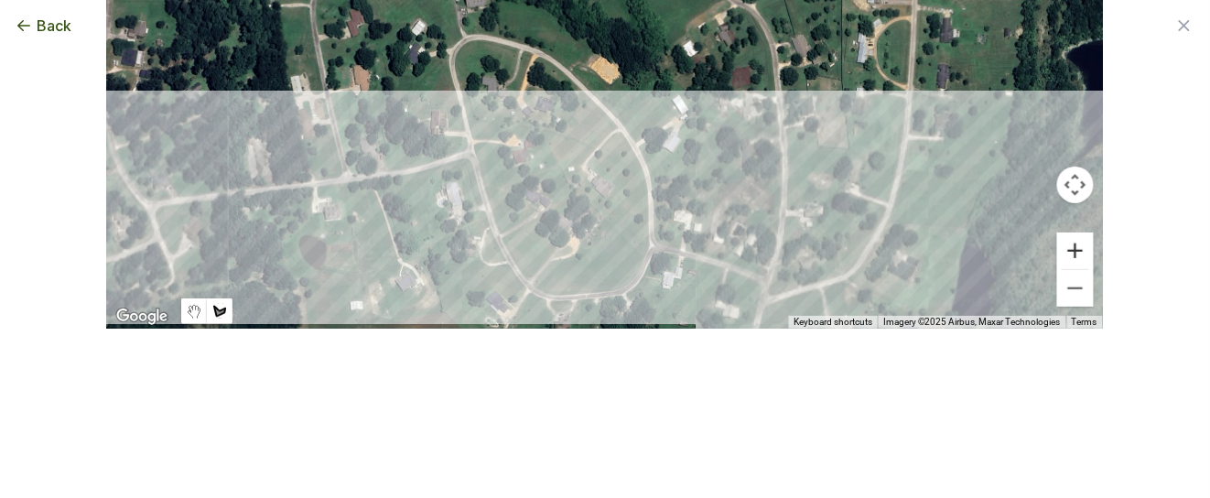
click at [1061, 248] on button "Zoom in" at bounding box center [1075, 251] width 37 height 37
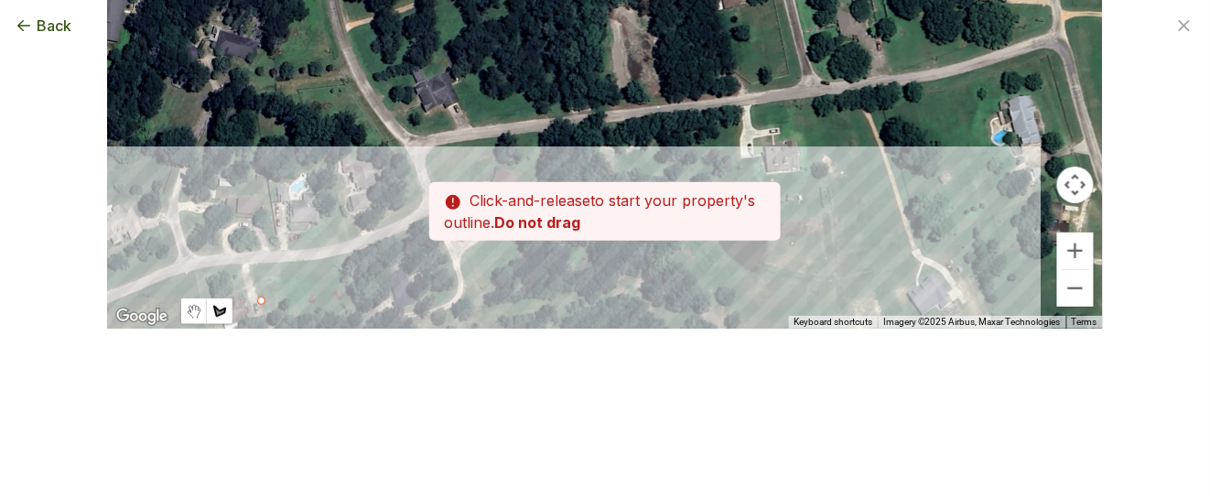
drag, startPoint x: 227, startPoint y: 269, endPoint x: 930, endPoint y: 178, distance: 709.0
click at [965, 158] on div at bounding box center [605, 164] width 996 height 330
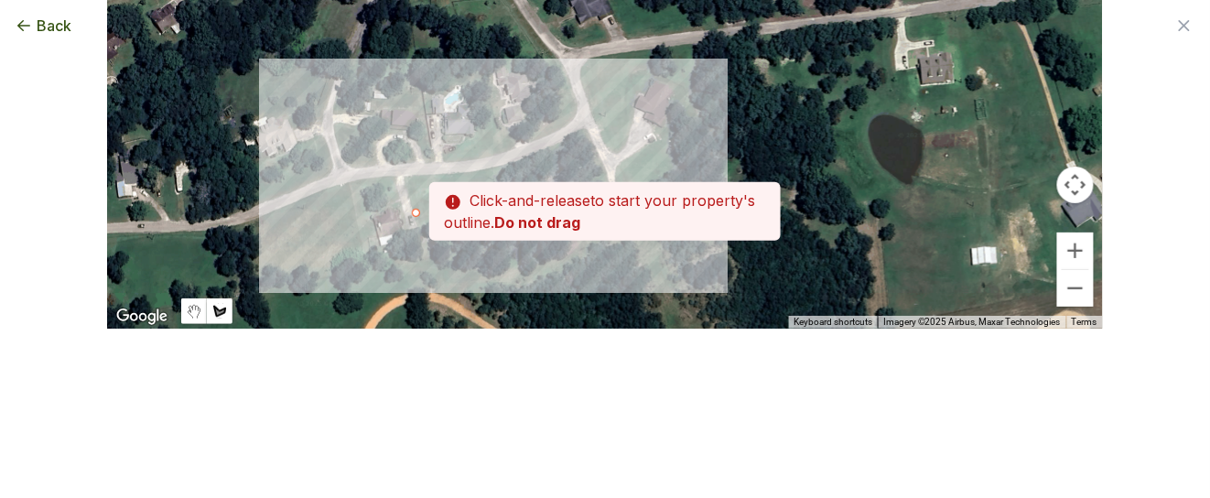
drag, startPoint x: 512, startPoint y: 288, endPoint x: 651, endPoint y: 204, distance: 162.7
click at [651, 204] on div "Zoom the map Use these buttons to zoom in and out Skip tutorial Next To navigat…" at bounding box center [605, 105] width 996 height 330
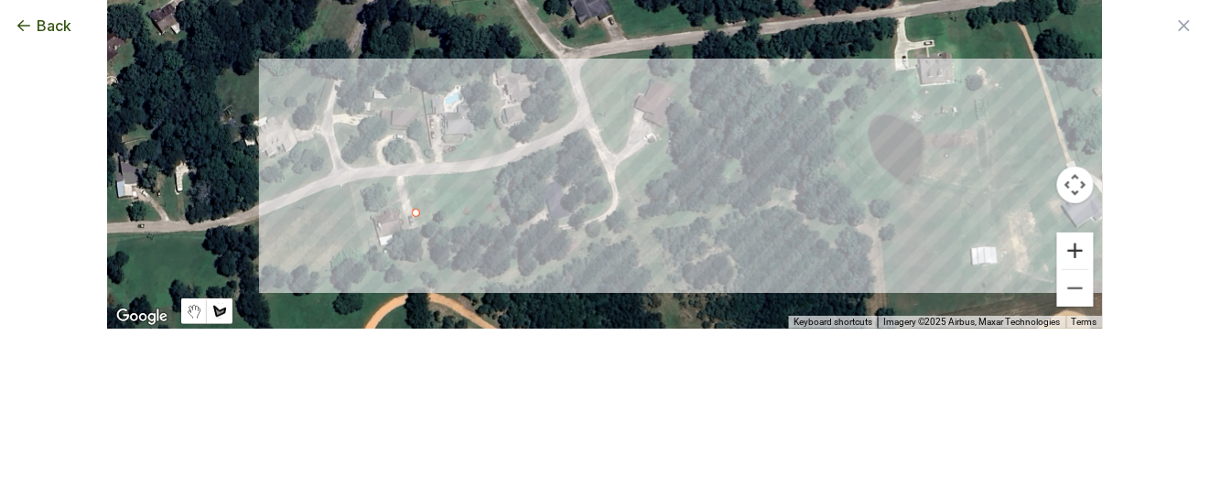
click at [1066, 250] on button "Zoom in" at bounding box center [1075, 251] width 37 height 37
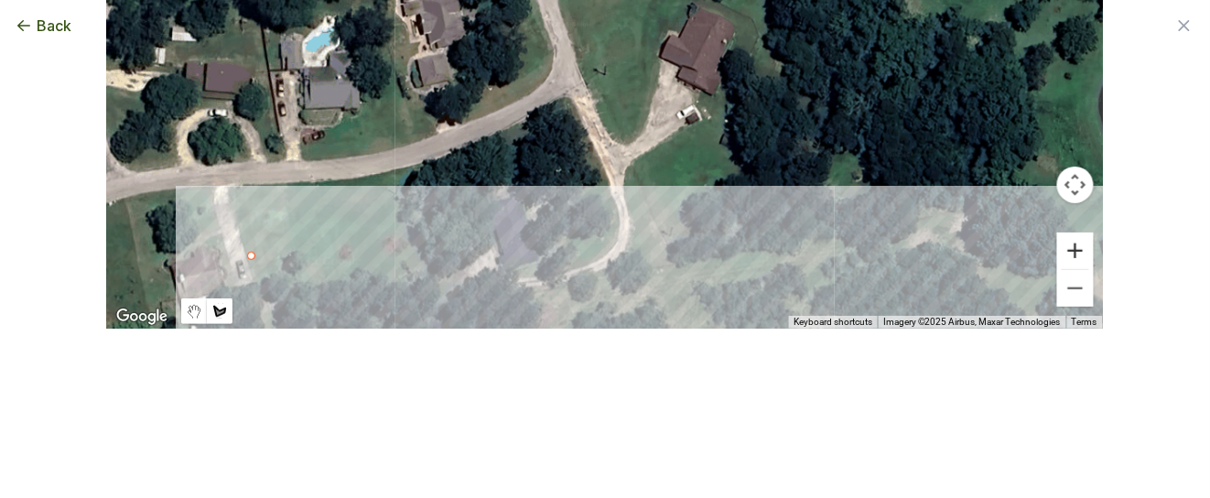
click at [1067, 249] on button "Zoom in" at bounding box center [1075, 251] width 37 height 37
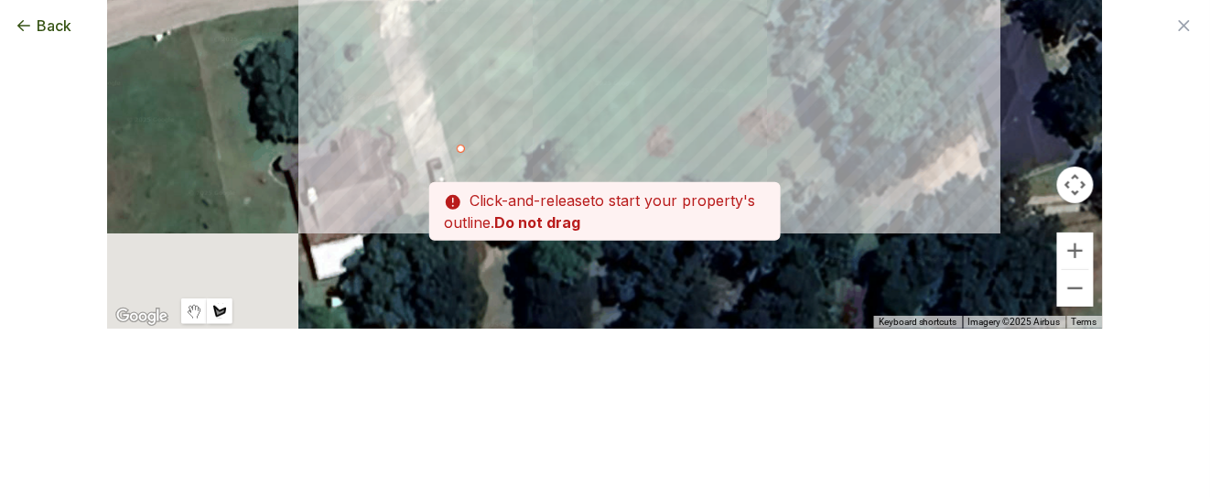
drag, startPoint x: 197, startPoint y: 283, endPoint x: 825, endPoint y: 69, distance: 663.5
click at [824, 69] on div at bounding box center [605, 164] width 996 height 330
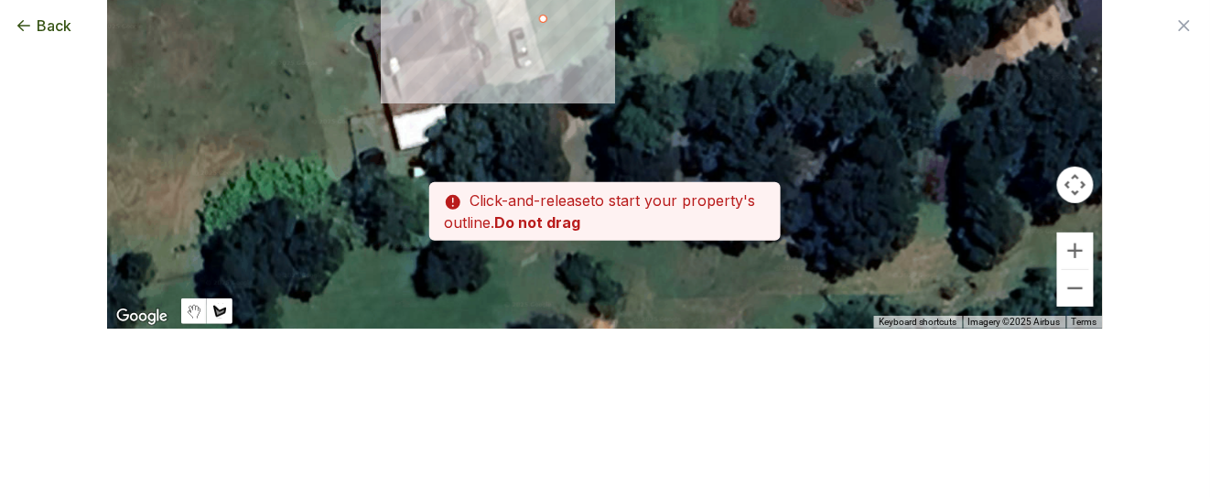
drag, startPoint x: 471, startPoint y: 168, endPoint x: 551, endPoint y: 38, distance: 152.9
click at [551, 38] on div "Back Enter your square footage Next I'm Not Sure Don't know your square footage…" at bounding box center [605, 105] width 996 height 330
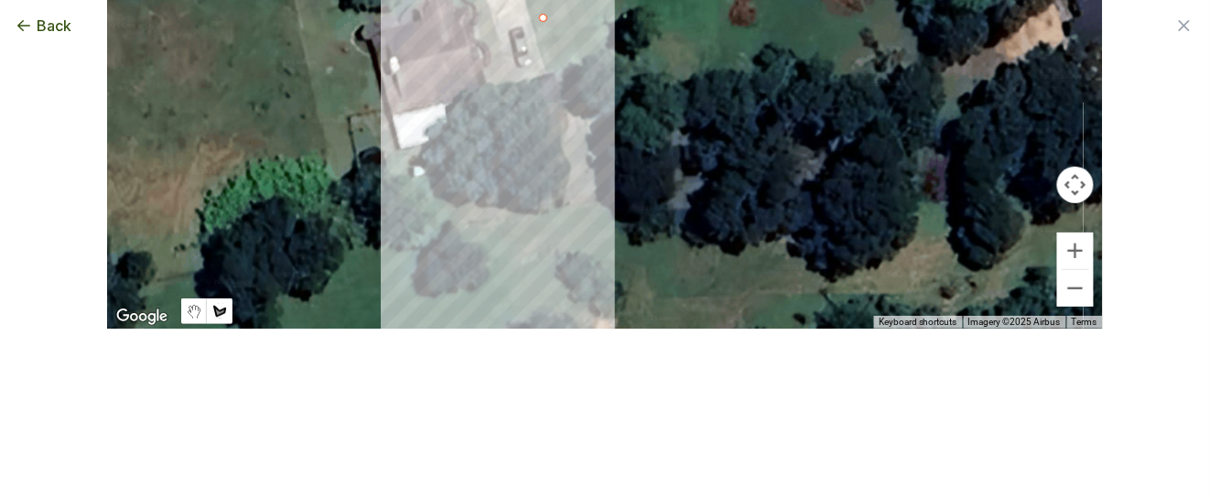
drag, startPoint x: 586, startPoint y: 49, endPoint x: 590, endPoint y: 114, distance: 65.1
click at [590, 114] on div "Back Enter your square footage Next I'm Not Sure Don't know your square footage…" at bounding box center [605, 105] width 996 height 330
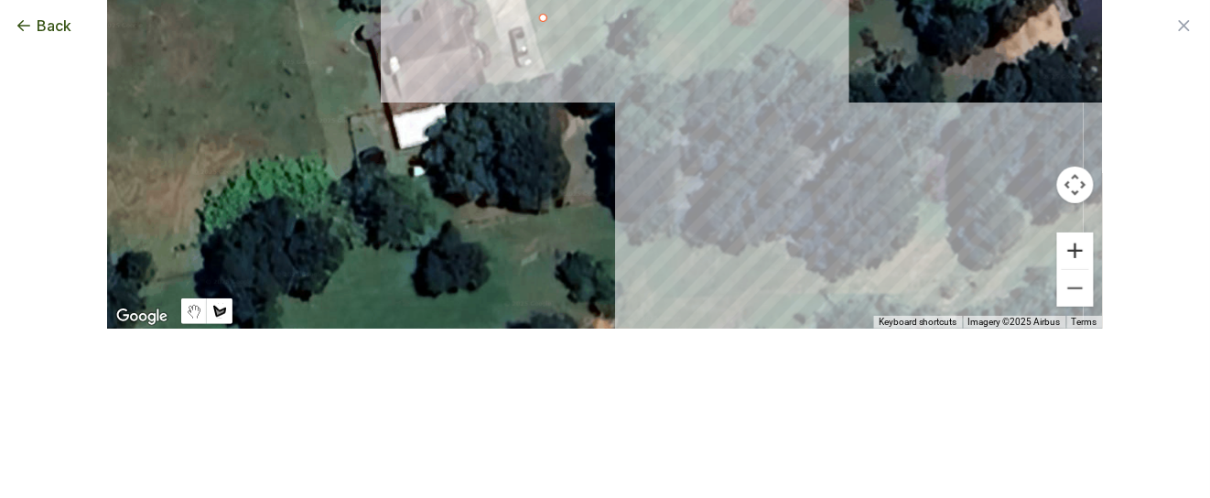
click at [1068, 251] on button "Zoom in" at bounding box center [1075, 251] width 37 height 37
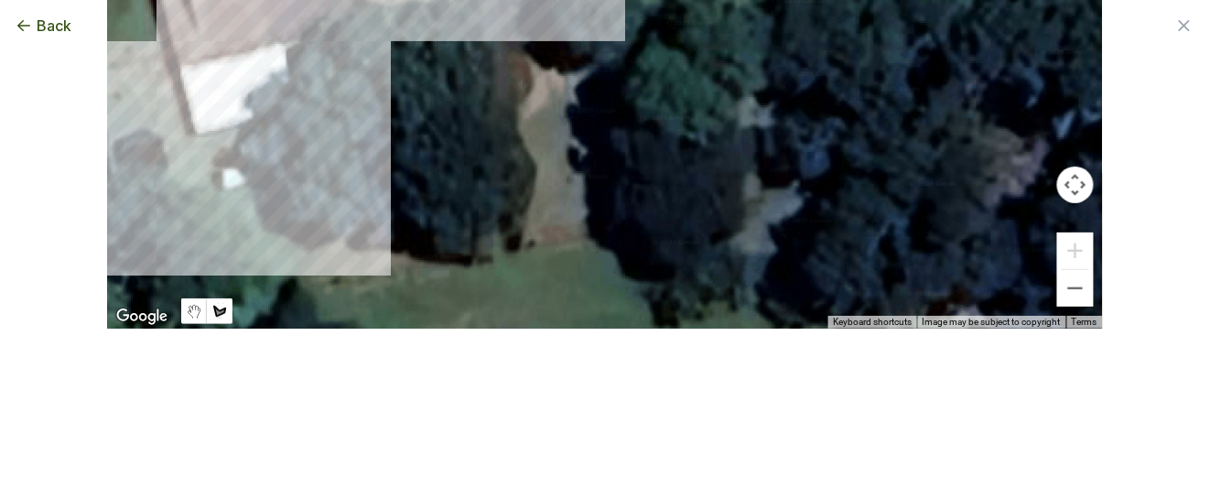
click at [157, 69] on div at bounding box center [605, 164] width 996 height 330
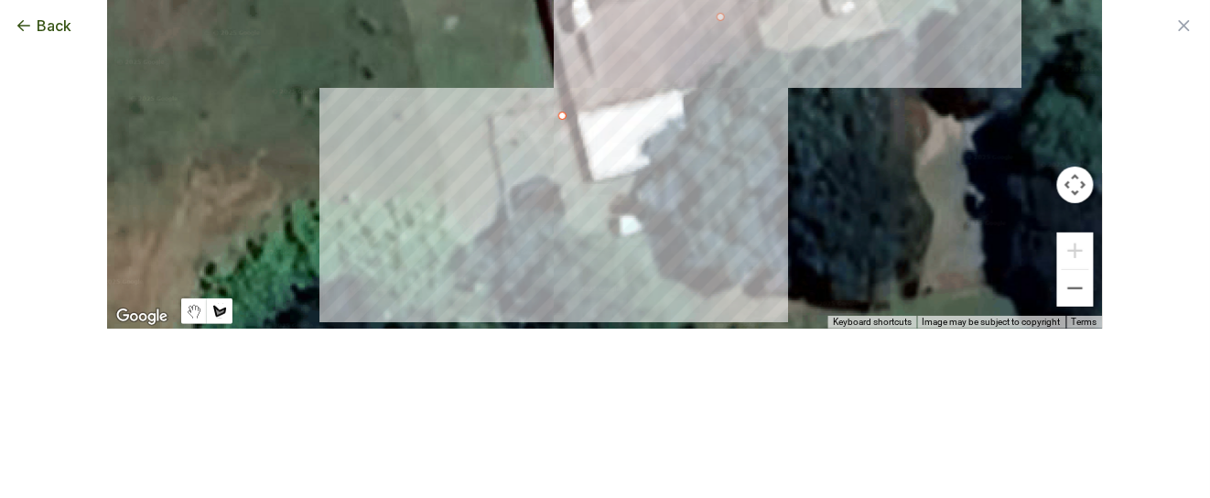
drag, startPoint x: 157, startPoint y: 69, endPoint x: 552, endPoint y: 114, distance: 397.2
click at [552, 114] on div at bounding box center [605, 164] width 996 height 330
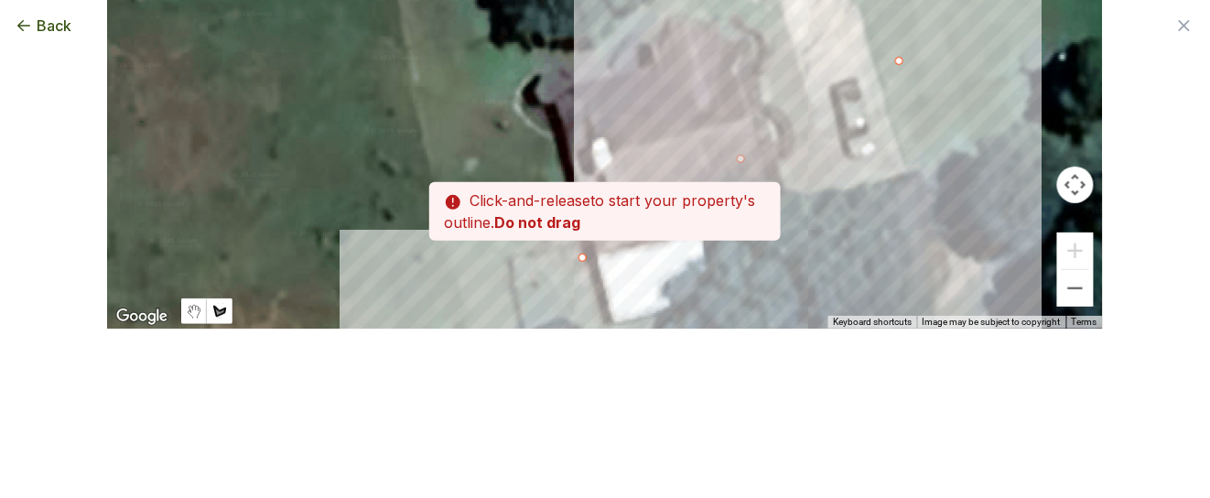
drag, startPoint x: 798, startPoint y: 122, endPoint x: 806, endPoint y: 226, distance: 104.6
click at [806, 226] on div at bounding box center [605, 164] width 996 height 330
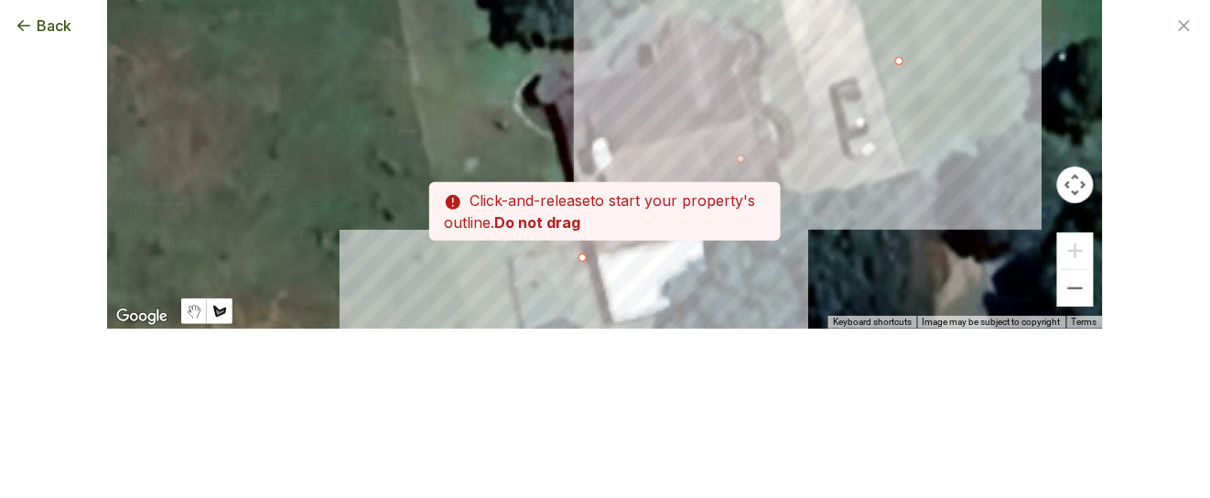
click at [889, 57] on div at bounding box center [605, 164] width 996 height 330
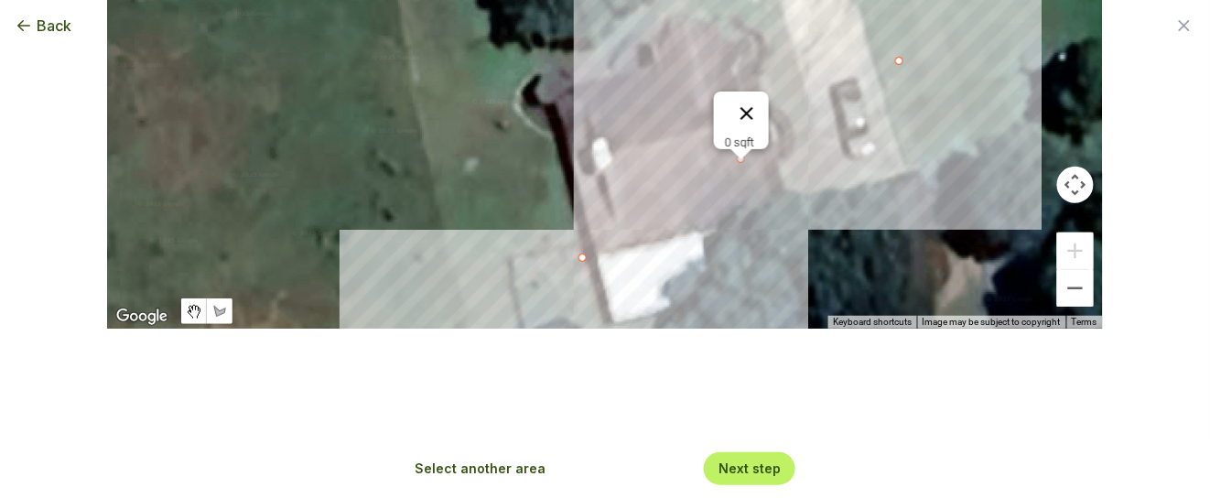
click at [735, 97] on button "Close" at bounding box center [747, 114] width 44 height 44
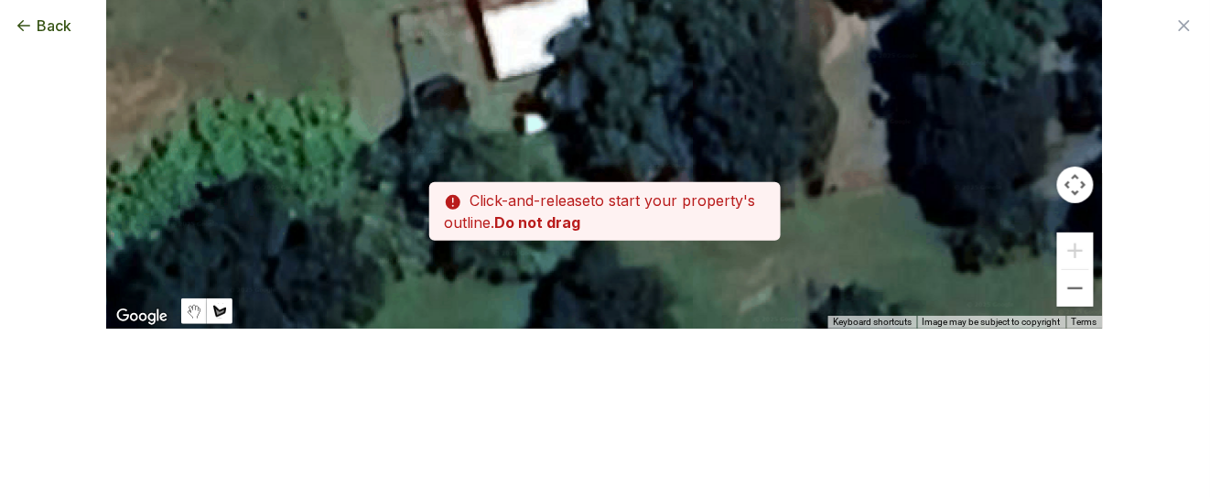
drag, startPoint x: 759, startPoint y: 291, endPoint x: 637, endPoint y: 36, distance: 282.9
click at [637, 36] on div "Back Enter your square footage Next I'm Not Sure Don't know your square footage…" at bounding box center [605, 105] width 996 height 330
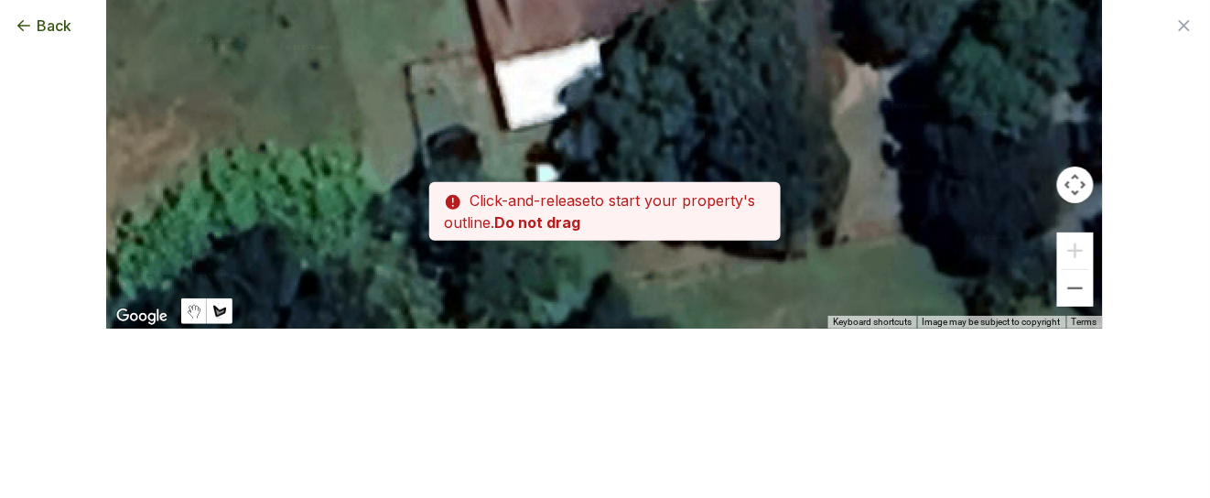
drag, startPoint x: 471, startPoint y: 60, endPoint x: 488, endPoint y: 123, distance: 64.6
click at [488, 123] on div at bounding box center [605, 164] width 996 height 330
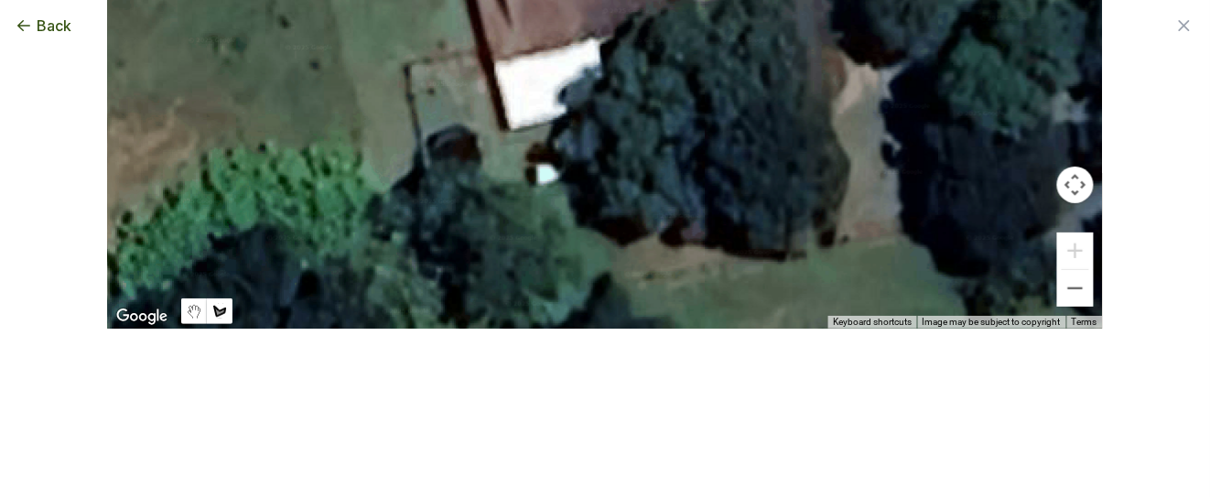
click at [470, 55] on div at bounding box center [605, 164] width 996 height 330
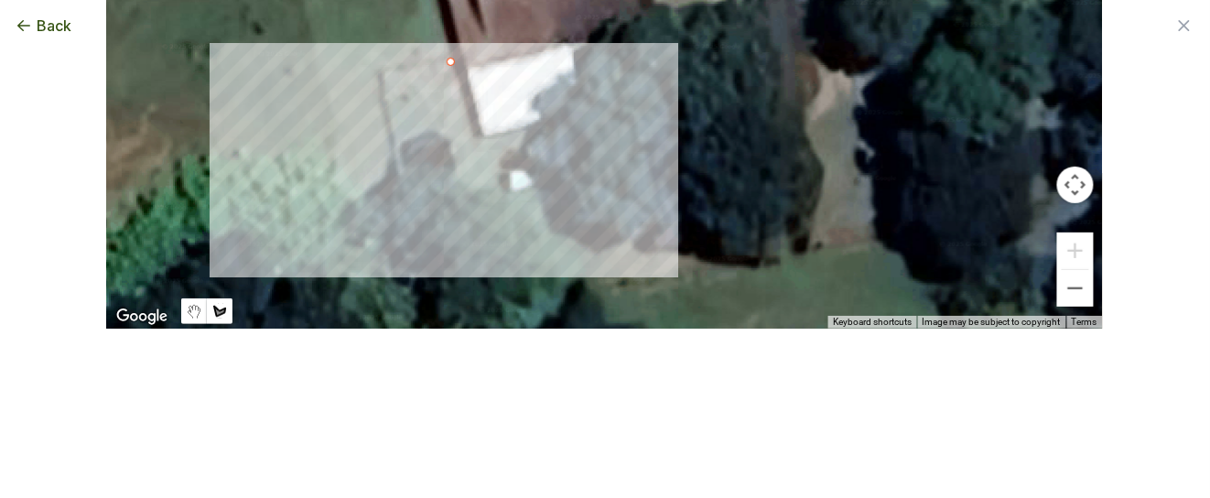
drag, startPoint x: 470, startPoint y: 55, endPoint x: 440, endPoint y: 61, distance: 30.0
click at [440, 61] on div at bounding box center [605, 164] width 996 height 330
click at [374, 77] on div at bounding box center [605, 164] width 996 height 330
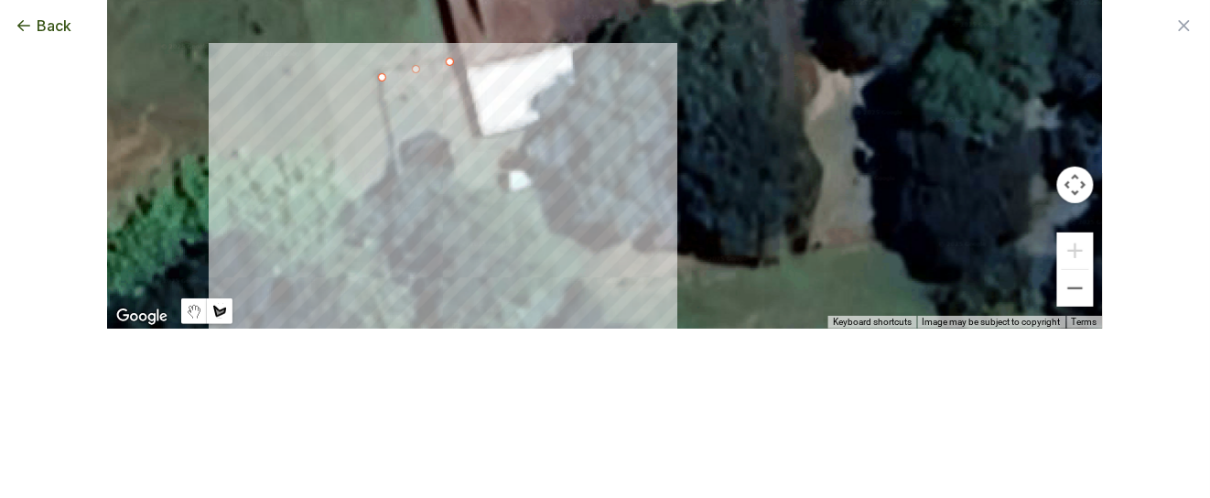
click at [423, 312] on div at bounding box center [605, 164] width 996 height 330
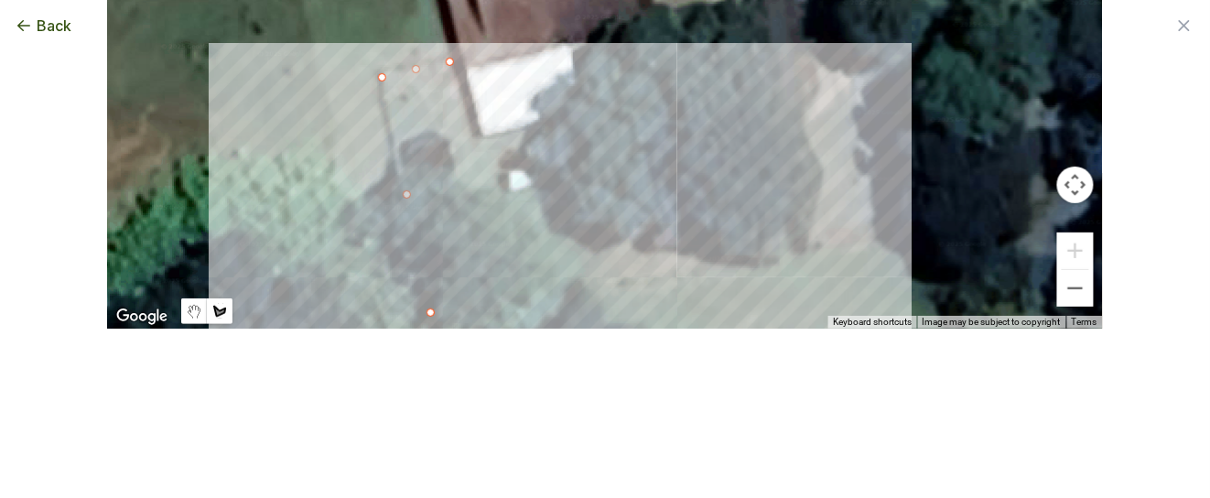
click at [842, 239] on div at bounding box center [605, 164] width 996 height 330
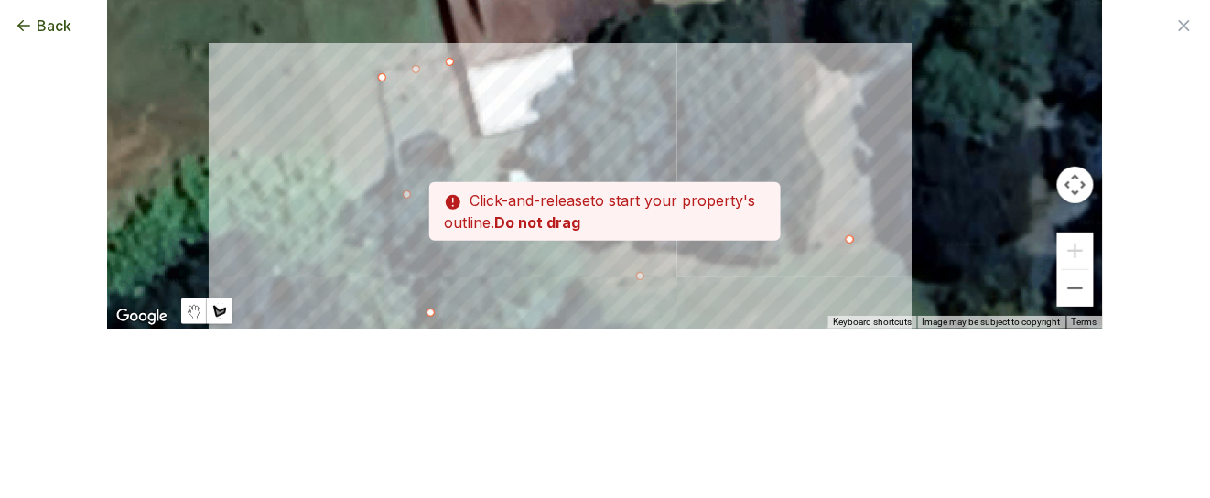
click at [812, 99] on div at bounding box center [605, 164] width 996 height 330
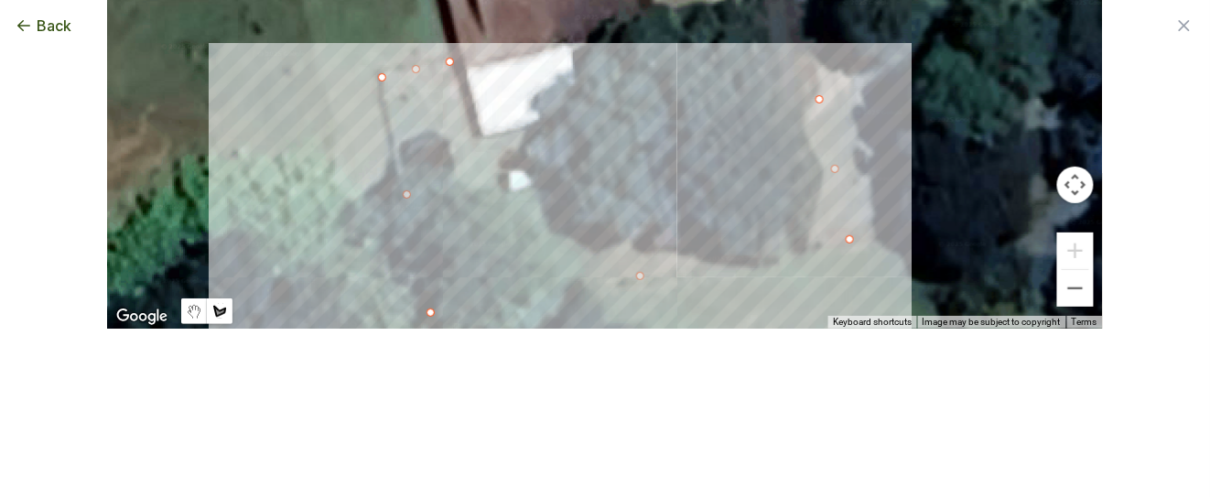
click at [466, 154] on div at bounding box center [605, 164] width 996 height 330
click at [446, 66] on div at bounding box center [605, 164] width 996 height 330
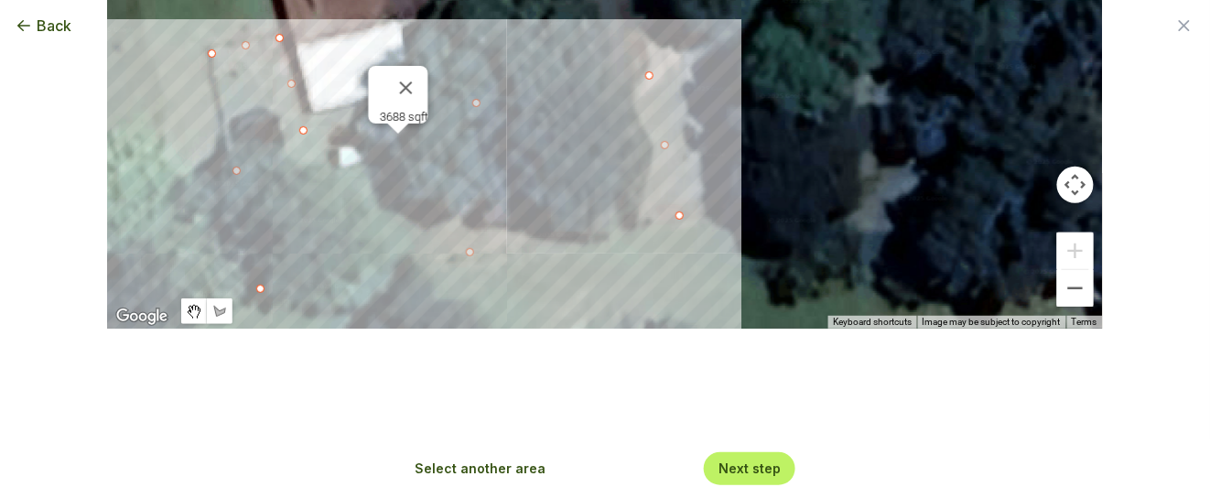
drag, startPoint x: 898, startPoint y: 205, endPoint x: 728, endPoint y: 185, distance: 171.5
click at [728, 185] on div "3688 sqft" at bounding box center [605, 164] width 996 height 330
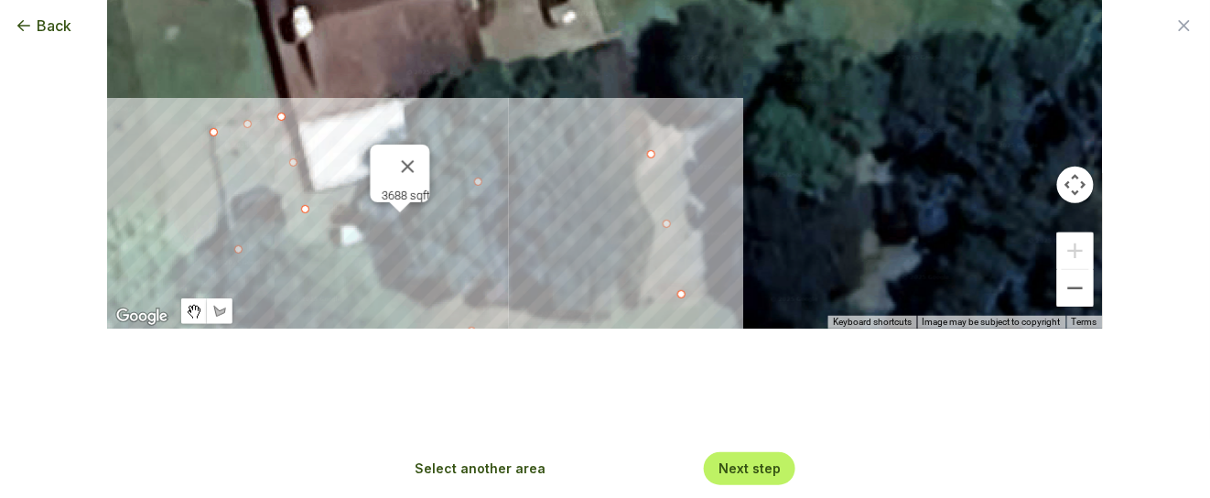
drag, startPoint x: 728, startPoint y: 172, endPoint x: 730, endPoint y: 254, distance: 82.4
click at [730, 254] on div "3688 sqft" at bounding box center [605, 164] width 996 height 330
drag, startPoint x: 299, startPoint y: 203, endPoint x: 233, endPoint y: 212, distance: 67.5
drag, startPoint x: 233, startPoint y: 212, endPoint x: 305, endPoint y: 207, distance: 72.5
type input "3666"
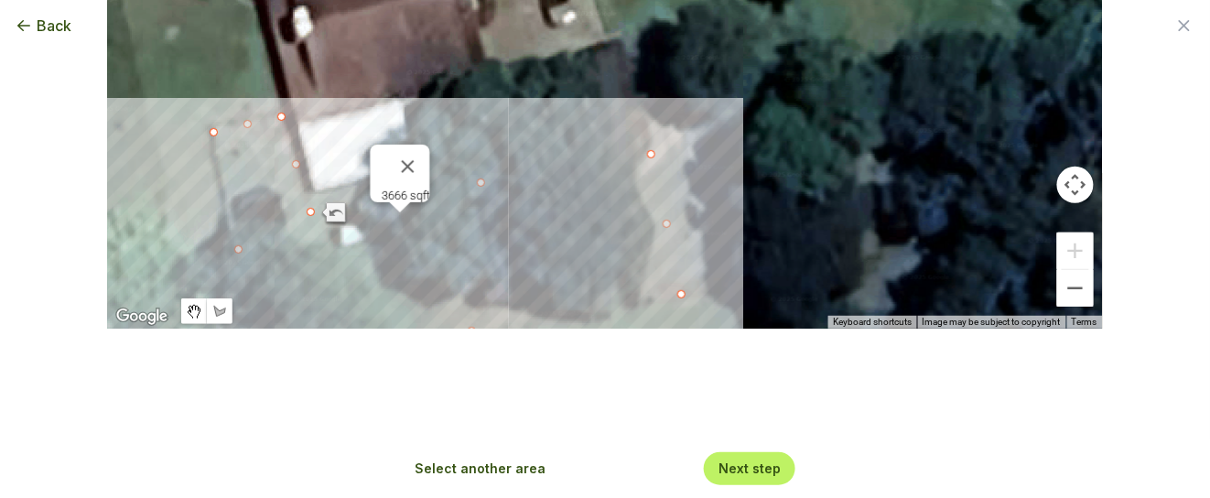
click at [763, 470] on button "Next step" at bounding box center [750, 468] width 62 height 17
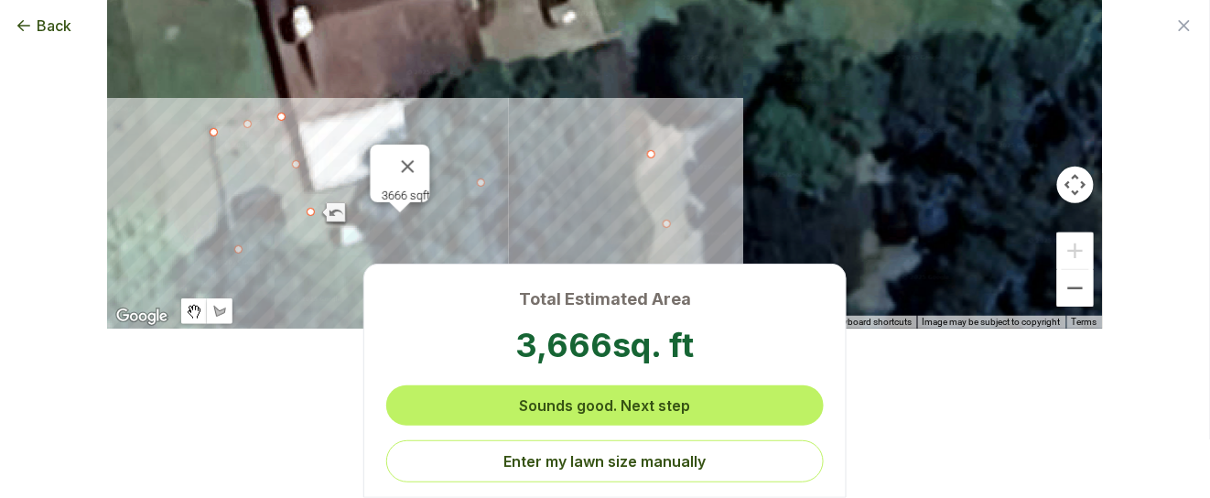
scroll to position [0, 0]
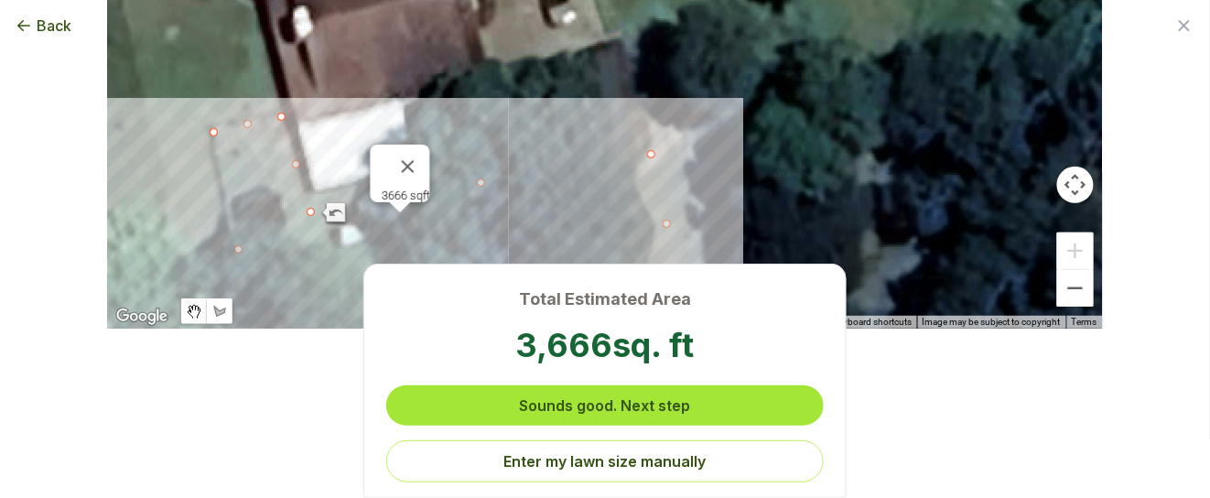
click at [663, 399] on button "Sounds good. Next step" at bounding box center [605, 405] width 439 height 40
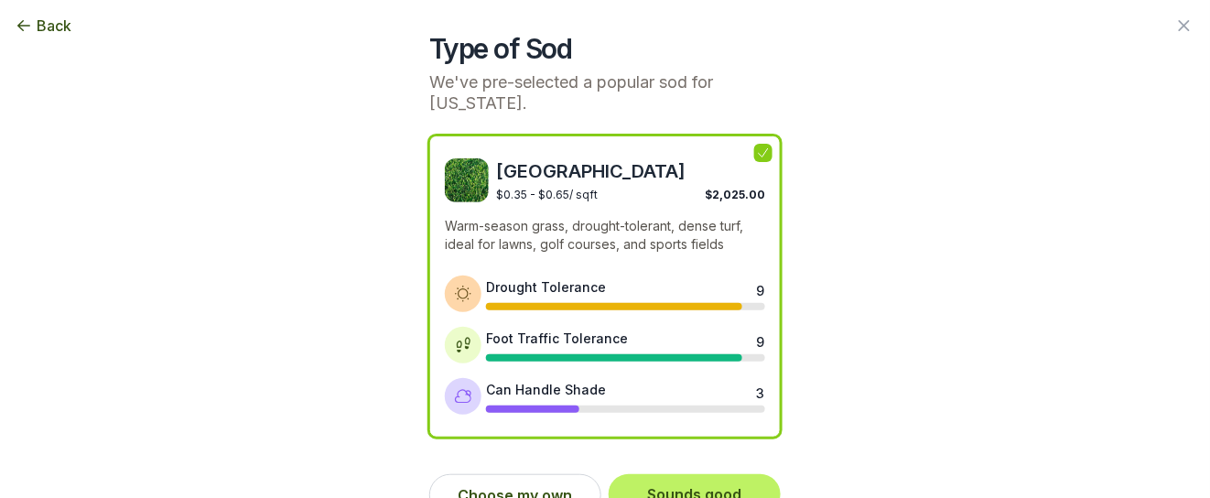
scroll to position [60, 0]
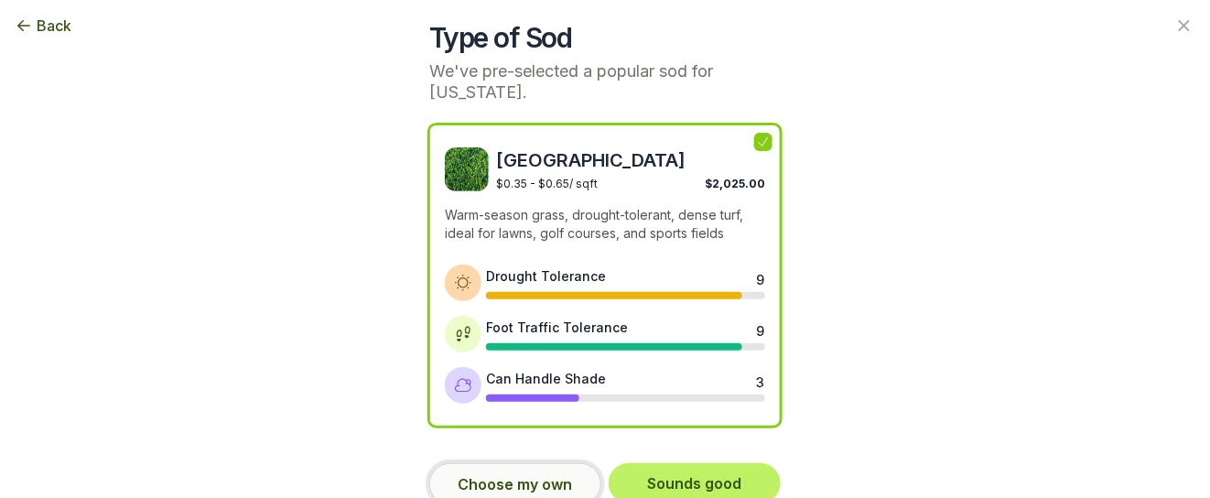
click at [499, 466] on button "Choose my own" at bounding box center [515, 484] width 172 height 42
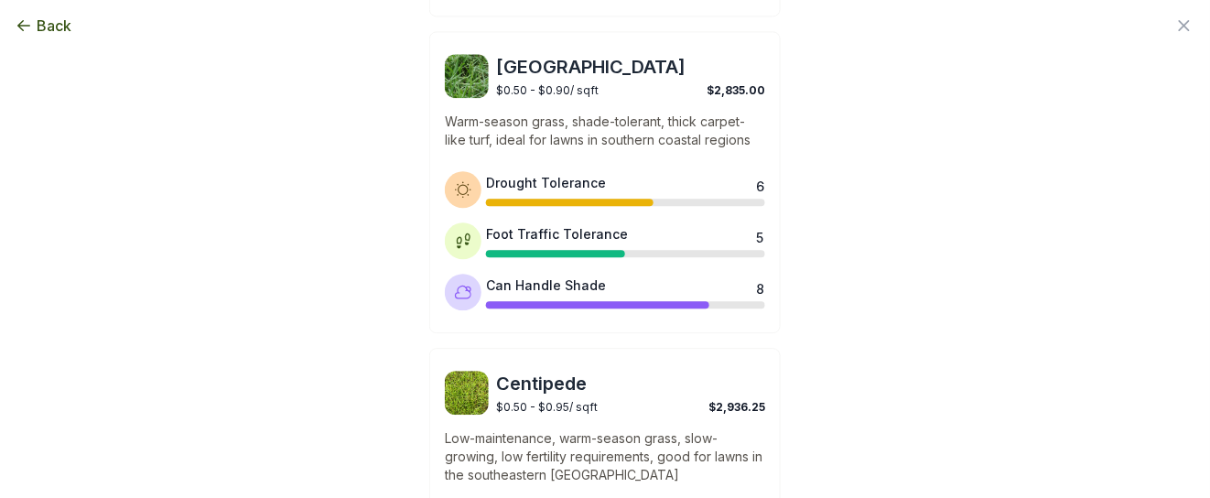
scroll to position [989, 0]
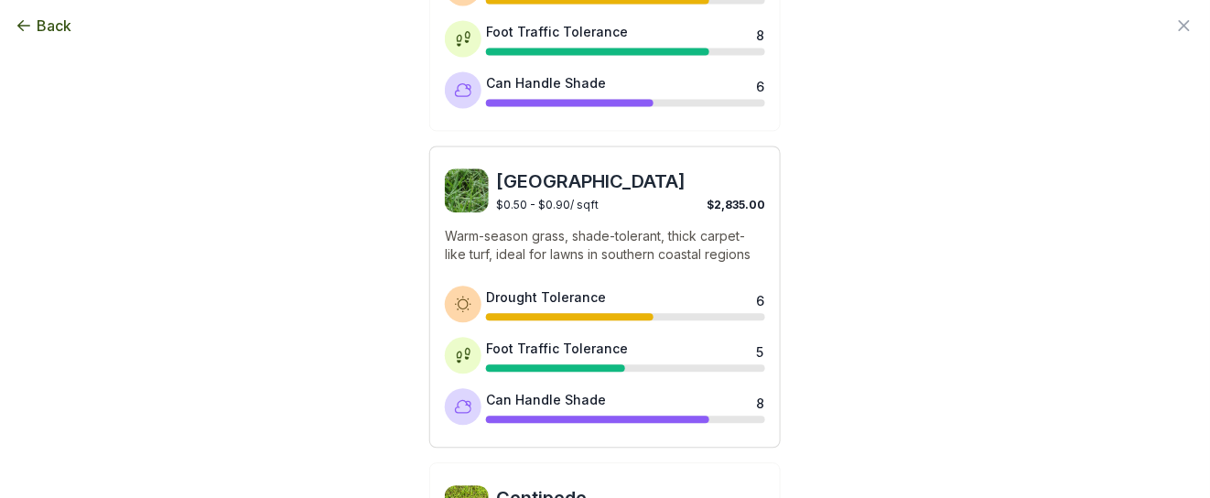
click at [471, 172] on img at bounding box center [467, 190] width 44 height 44
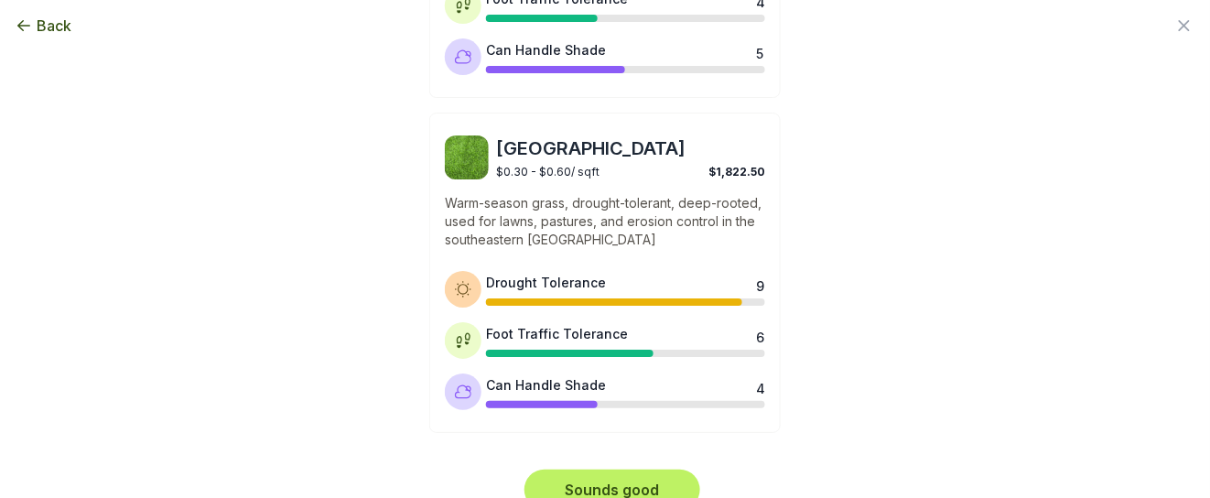
scroll to position [1675, 0]
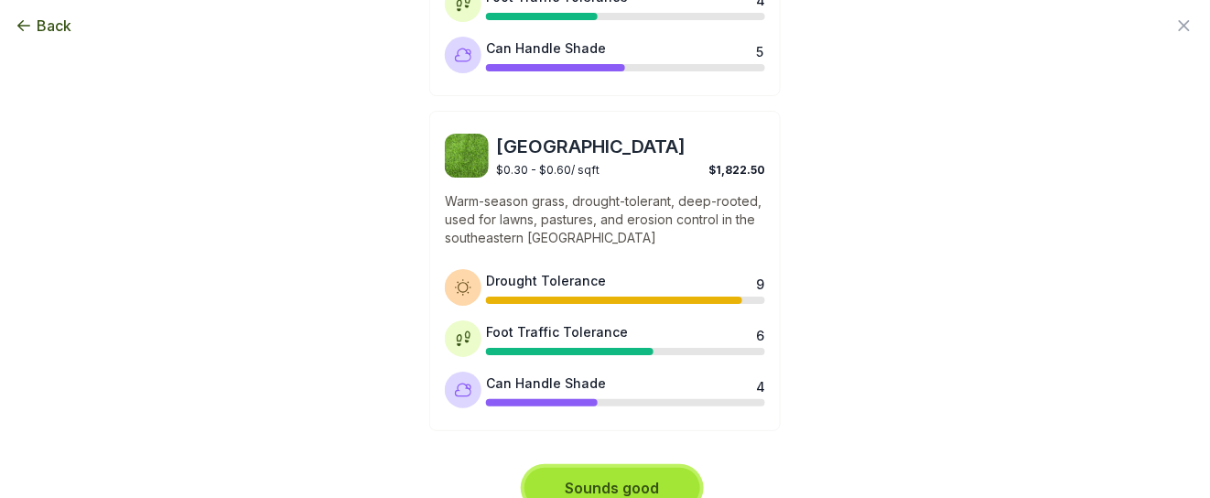
click at [633, 468] on button "Sounds good" at bounding box center [613, 488] width 176 height 40
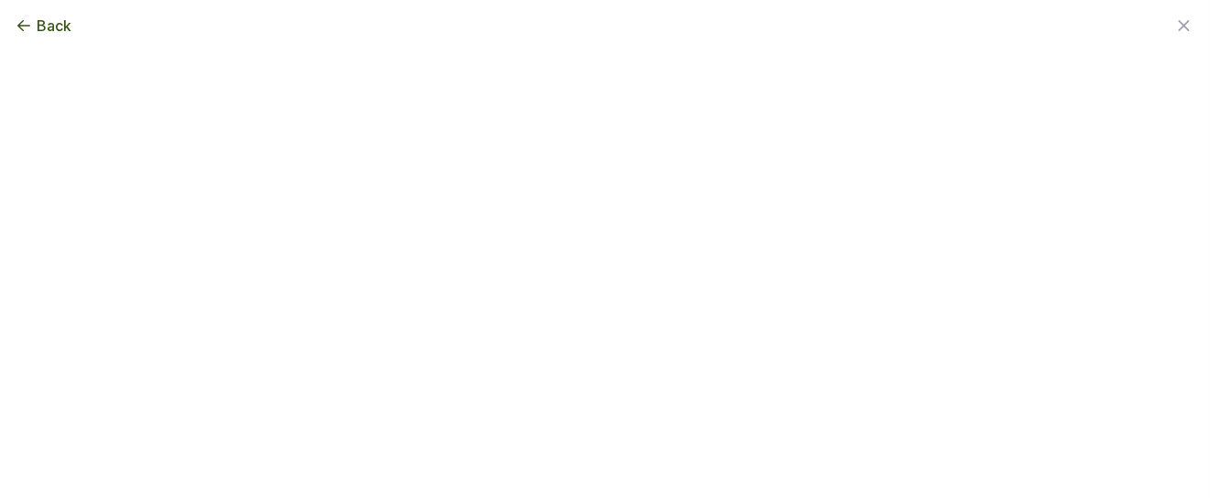
scroll to position [0, 0]
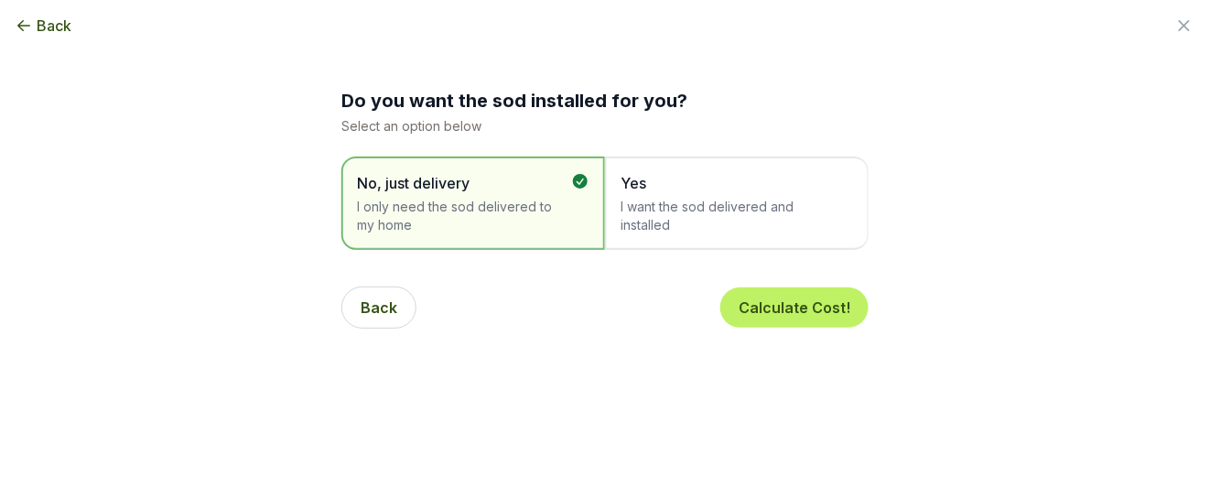
click at [676, 194] on span "Yes I want the sod delivered and installed" at bounding box center [728, 203] width 214 height 62
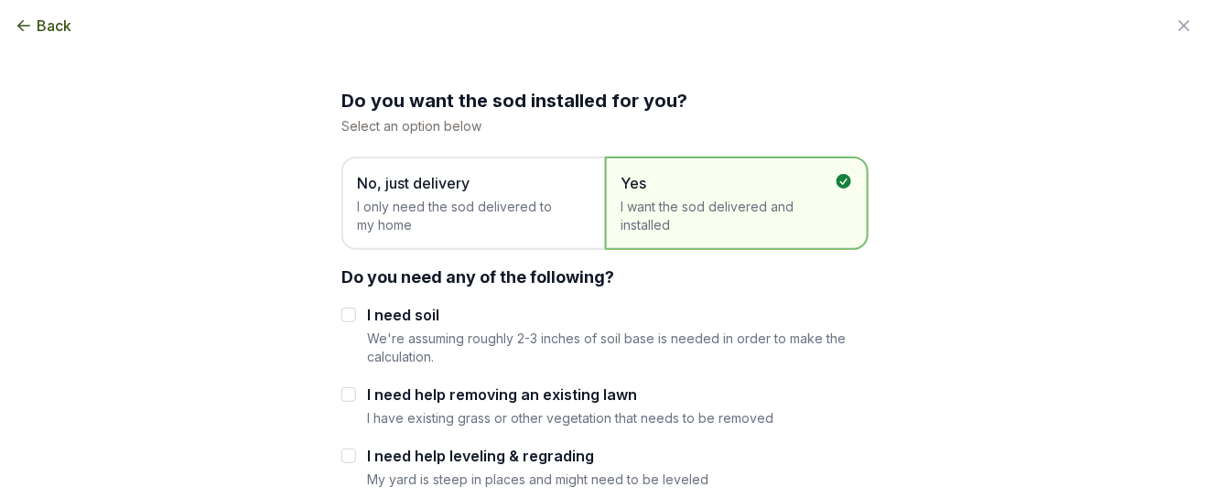
scroll to position [114, 0]
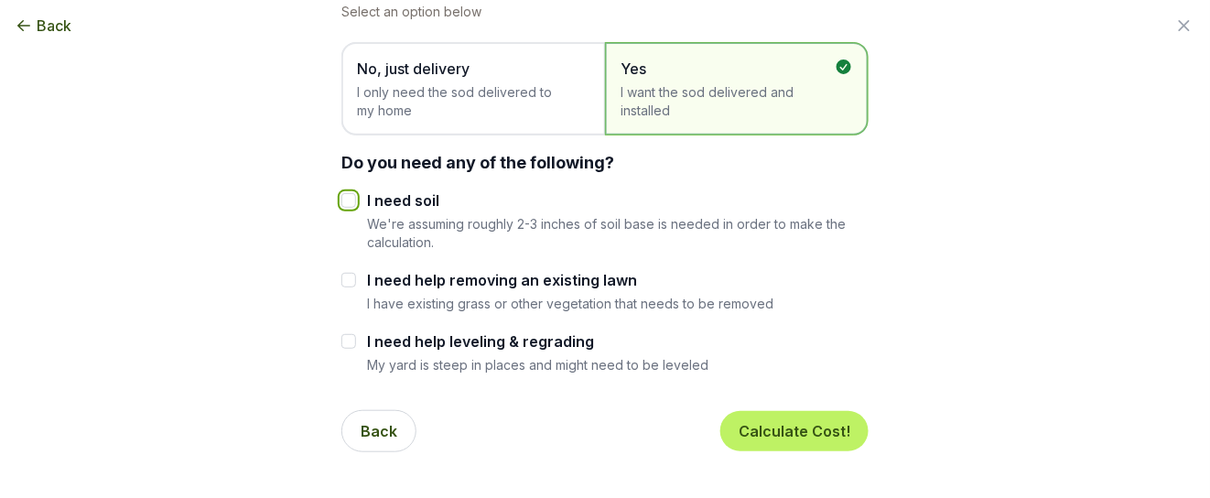
click at [341, 198] on input "I need soil" at bounding box center [348, 200] width 15 height 15
checkbox input "true"
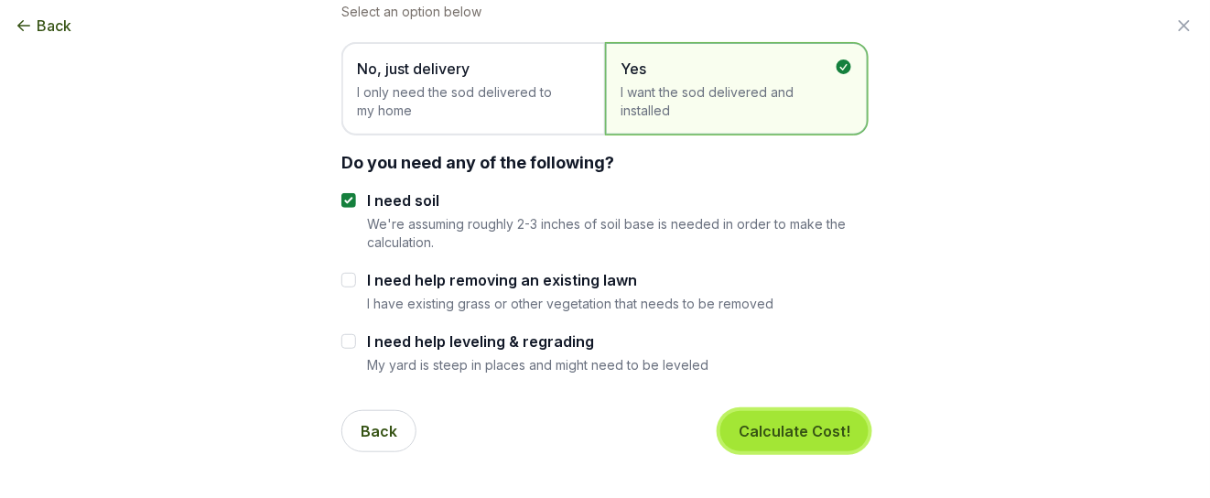
click at [796, 420] on button "Calculate Cost!" at bounding box center [794, 431] width 148 height 40
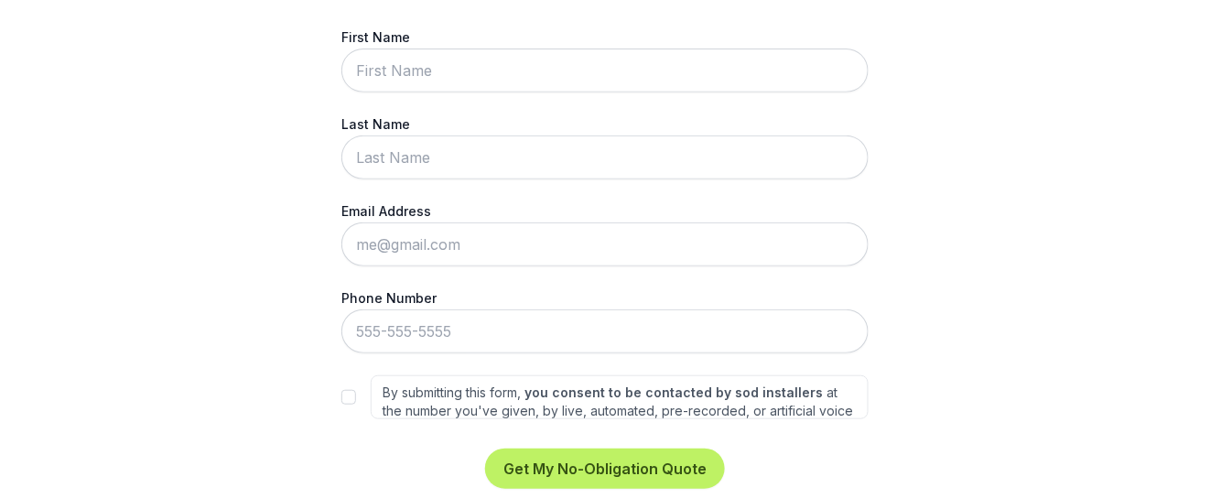
scroll to position [220, 0]
